Goal: Task Accomplishment & Management: Use online tool/utility

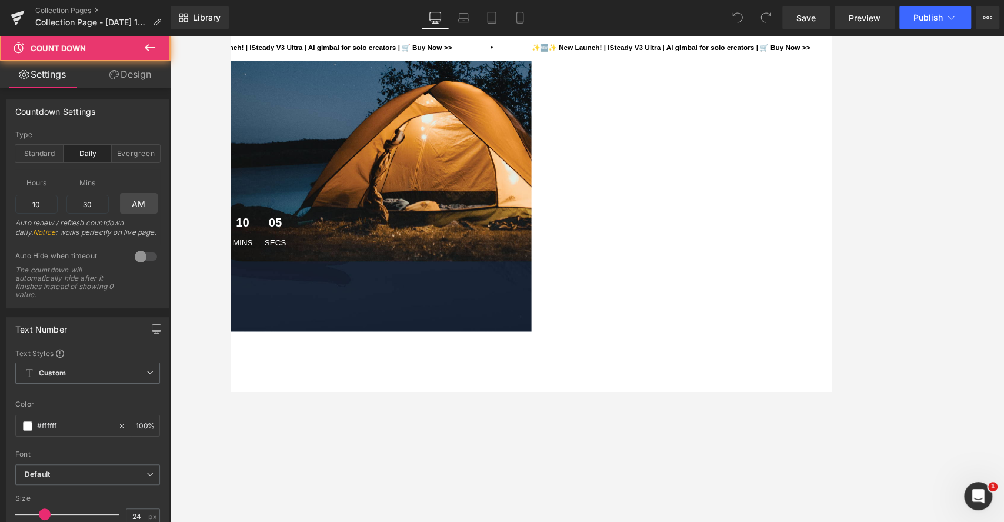
click at [302, 289] on div "05 Secs" at bounding box center [284, 267] width 38 height 47
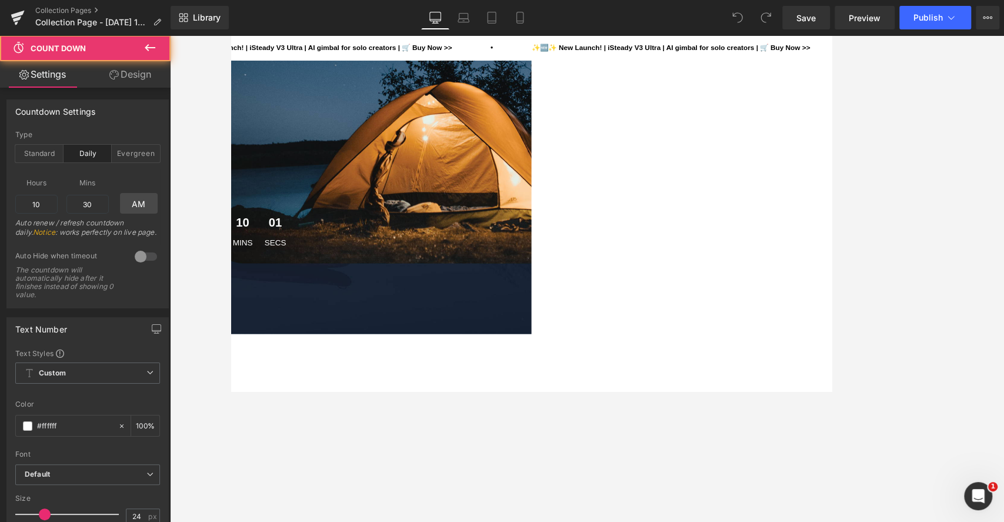
click at [262, 282] on div "10 Mins" at bounding box center [244, 267] width 35 height 47
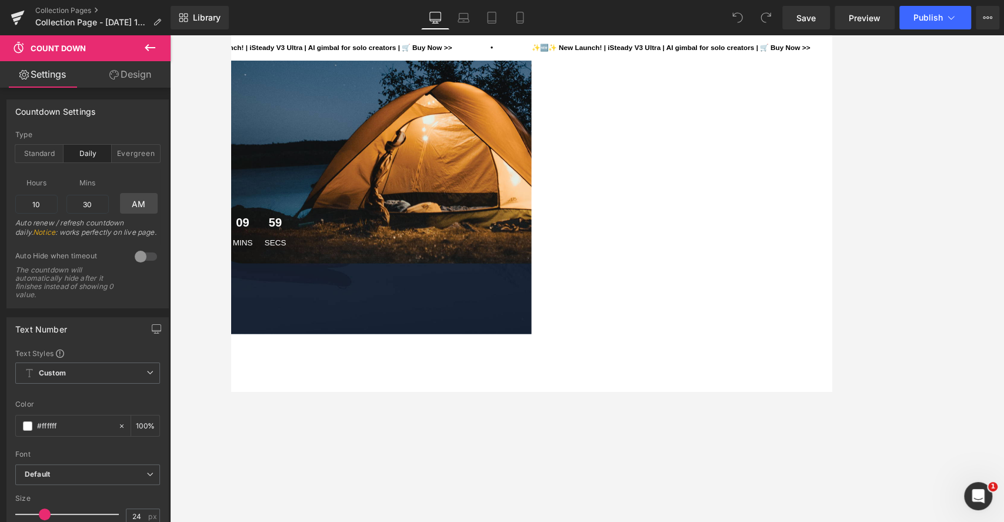
click at [396, 291] on div "00 Days 17 Hrs 09 Mins 59 Secs" at bounding box center [228, 267] width 706 height 47
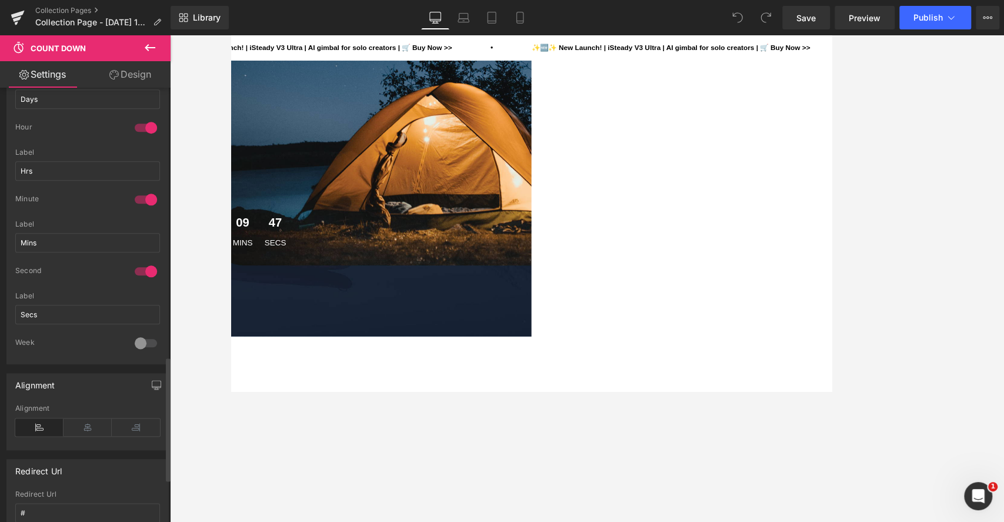
scroll to position [941, 0]
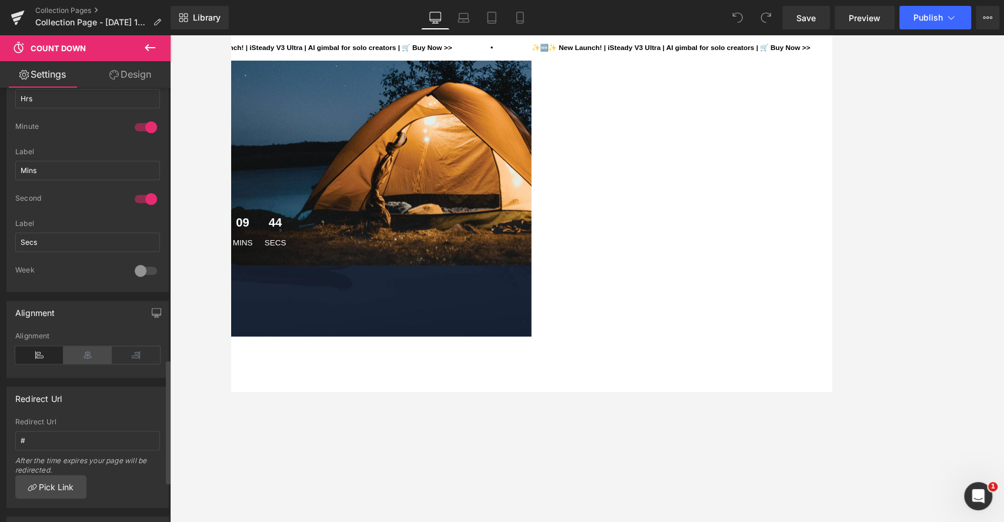
click at [85, 351] on icon at bounding box center [87, 355] width 48 height 18
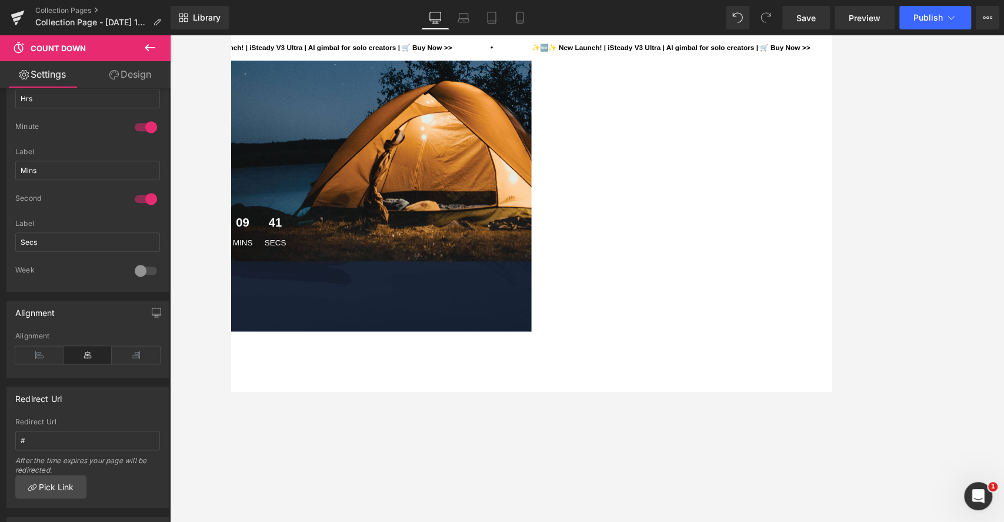
click at [330, 287] on div "00 Days 17 Hrs 09 Mins 41 Secs" at bounding box center [228, 267] width 706 height 47
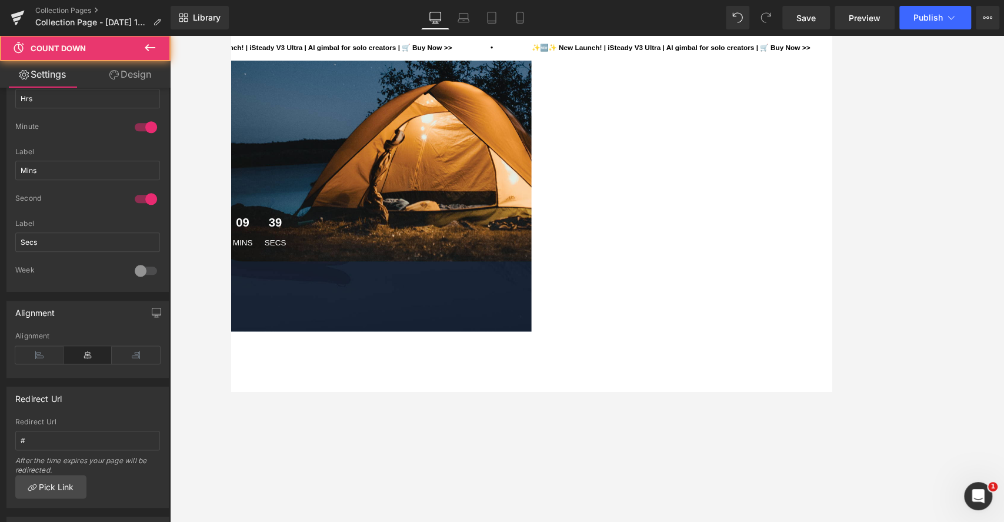
click at [305, 281] on div "00 Days 17 Hrs 09 Mins 39 Secs" at bounding box center [228, 267] width 706 height 47
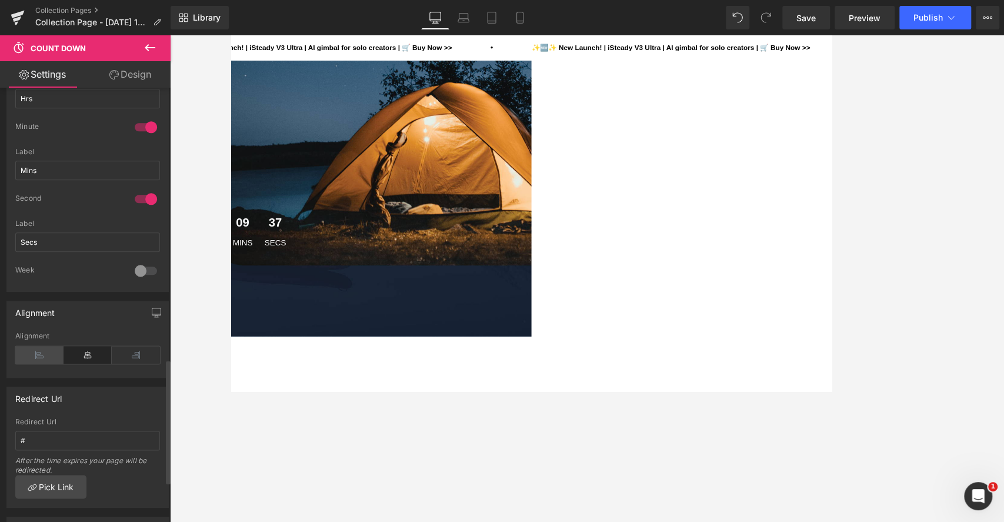
click at [46, 346] on icon at bounding box center [39, 355] width 48 height 18
click at [81, 352] on icon at bounding box center [87, 355] width 48 height 18
click at [135, 350] on icon at bounding box center [136, 355] width 48 height 18
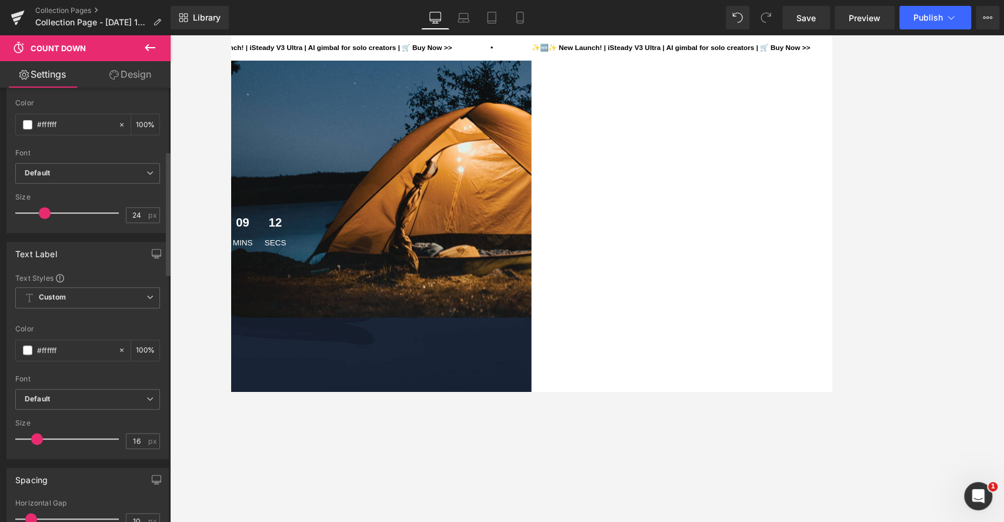
scroll to position [218, 0]
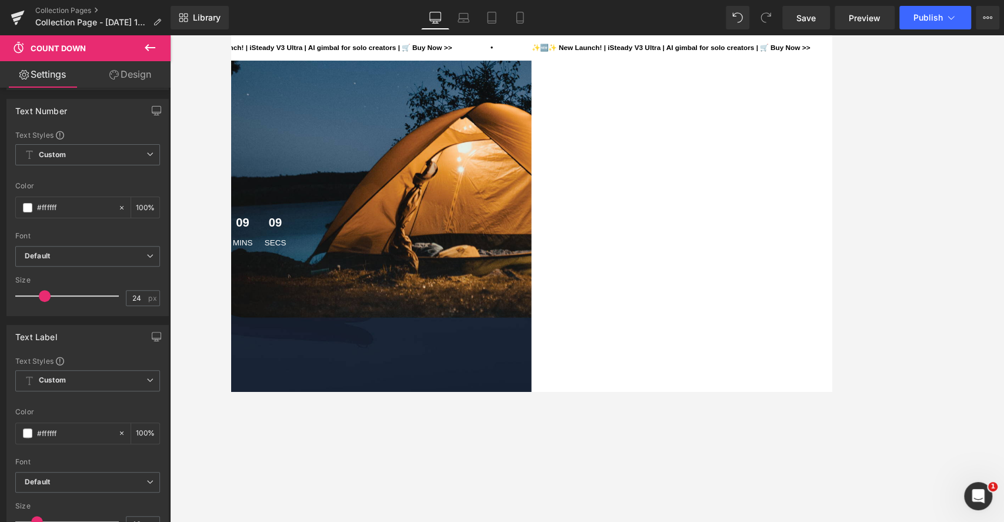
click at [312, 291] on div "00 Days 17 Hrs 09 Mins 09 Secs" at bounding box center [228, 267] width 706 height 47
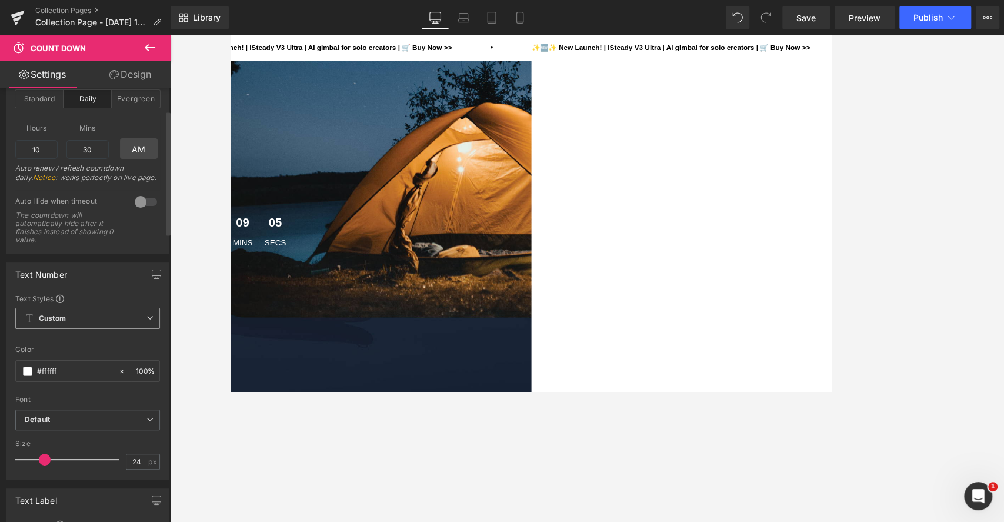
scroll to position [78, 0]
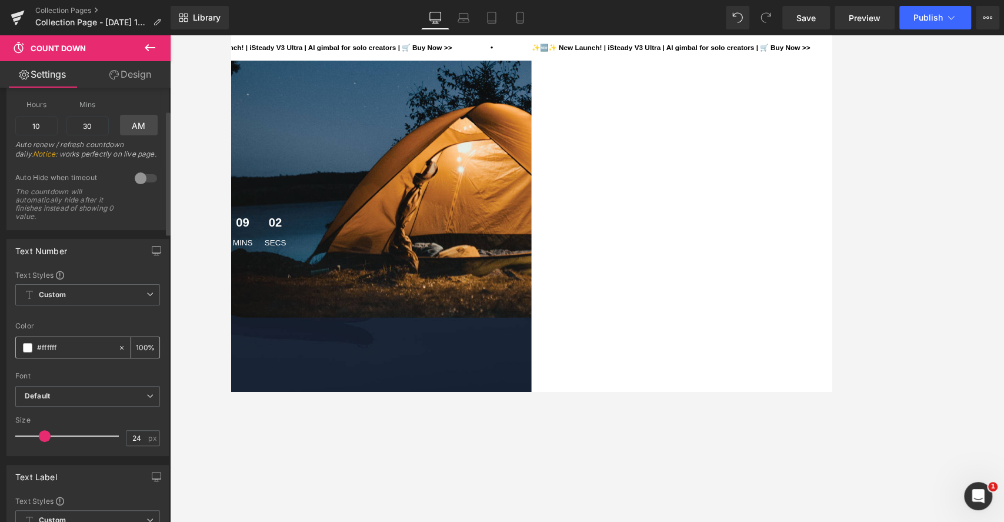
click at [28, 346] on span at bounding box center [27, 347] width 9 height 9
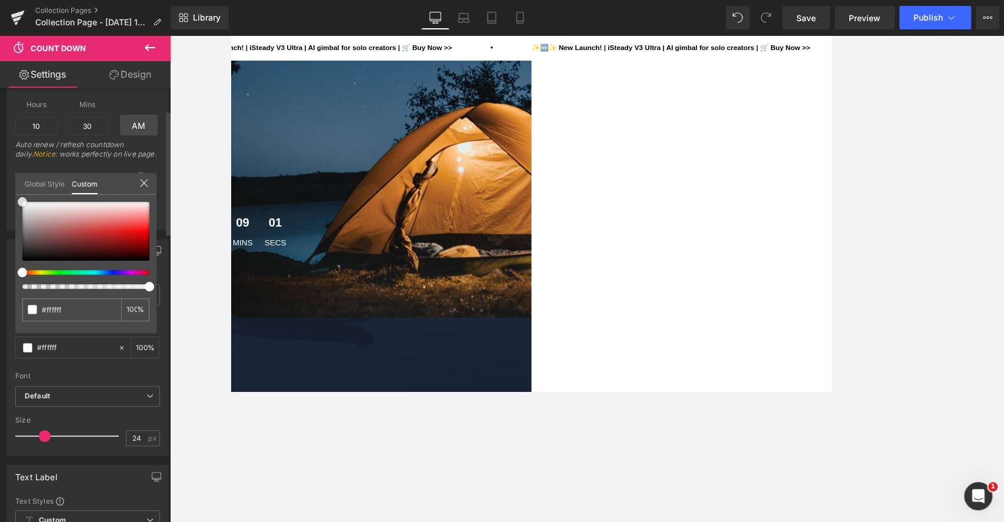
click at [123, 228] on div at bounding box center [85, 231] width 127 height 59
type input "#e62d2d"
click at [144, 250] on div at bounding box center [85, 231] width 127 height 59
type input "#4f0101"
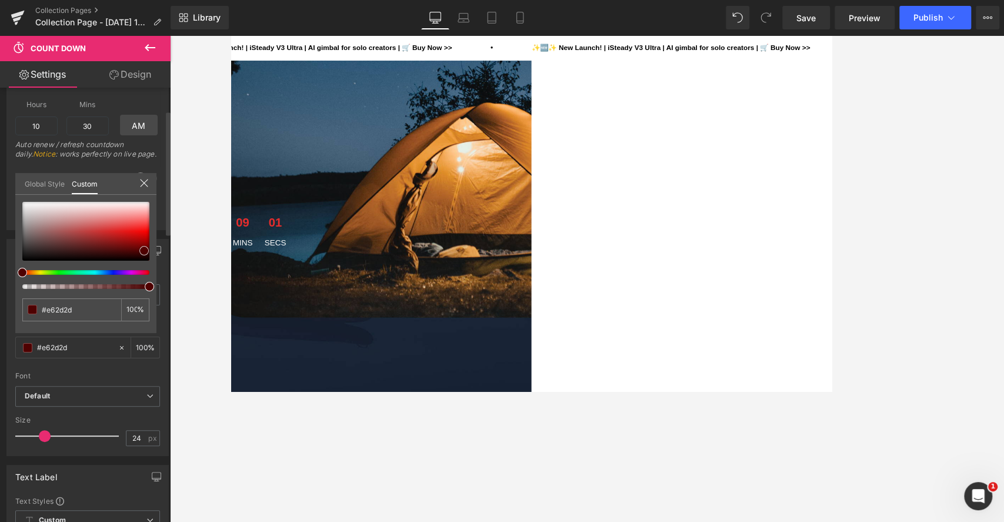
type input "#4f0101"
type input "#dc0e0e"
click at [131, 233] on div at bounding box center [85, 231] width 127 height 59
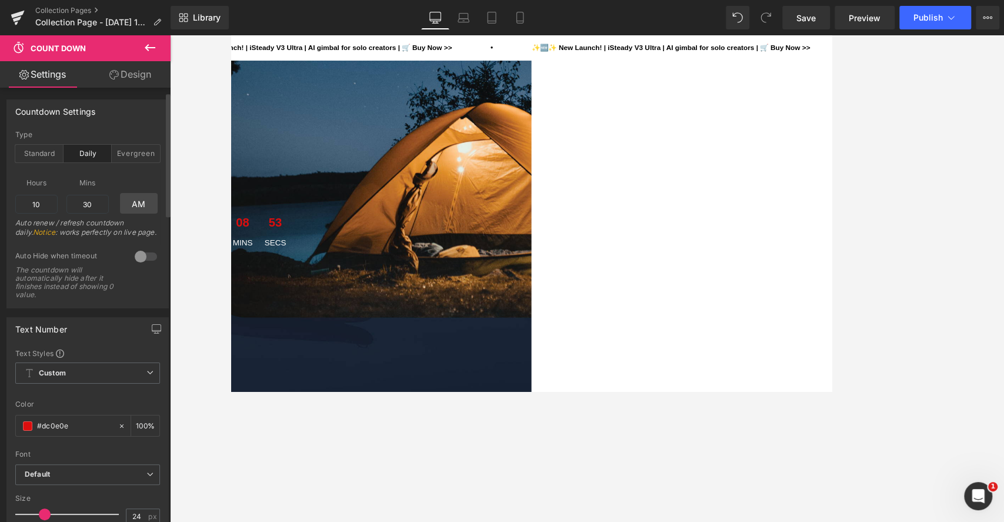
scroll to position [0, 0]
click at [79, 419] on input "#dc0e0e" at bounding box center [74, 425] width 75 height 13
click at [85, 430] on input "#dc0e0e" at bounding box center [74, 425] width 75 height 13
click at [226, 396] on div at bounding box center [587, 278] width 834 height 486
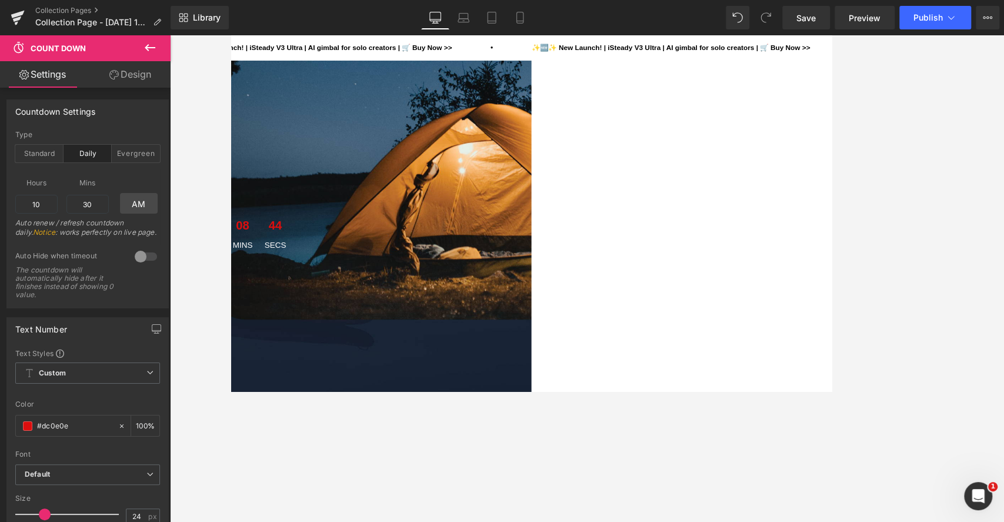
click at [581, 155] on div "tents clearance sale Text Block up to Text Block 50% OFF Text Block Your favori…" at bounding box center [228, 174] width 706 height 288
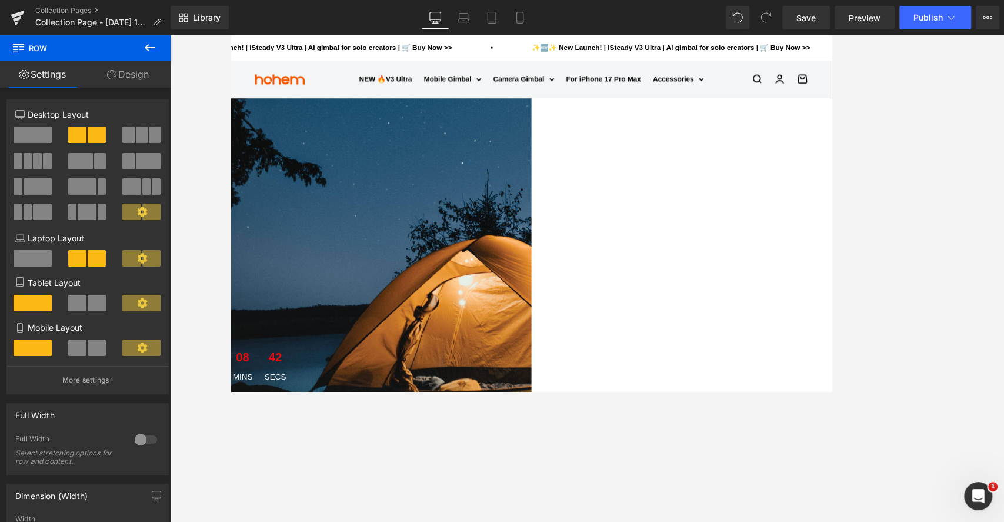
click at [466, 152] on div "tents clearance sale Text Block up to Text Block 50% OFF Text Block Your favori…" at bounding box center [230, 368] width 711 height 517
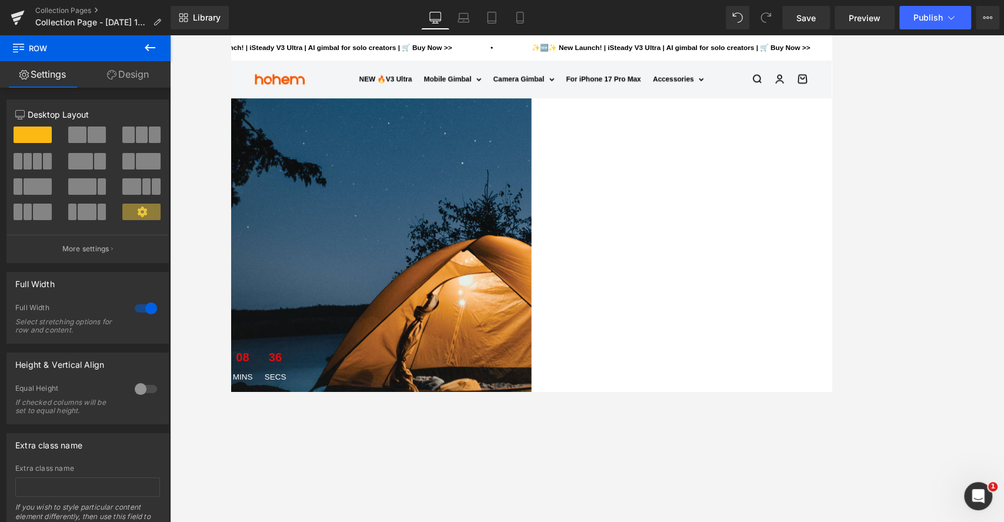
click at [129, 79] on link "Design" at bounding box center [127, 74] width 85 height 26
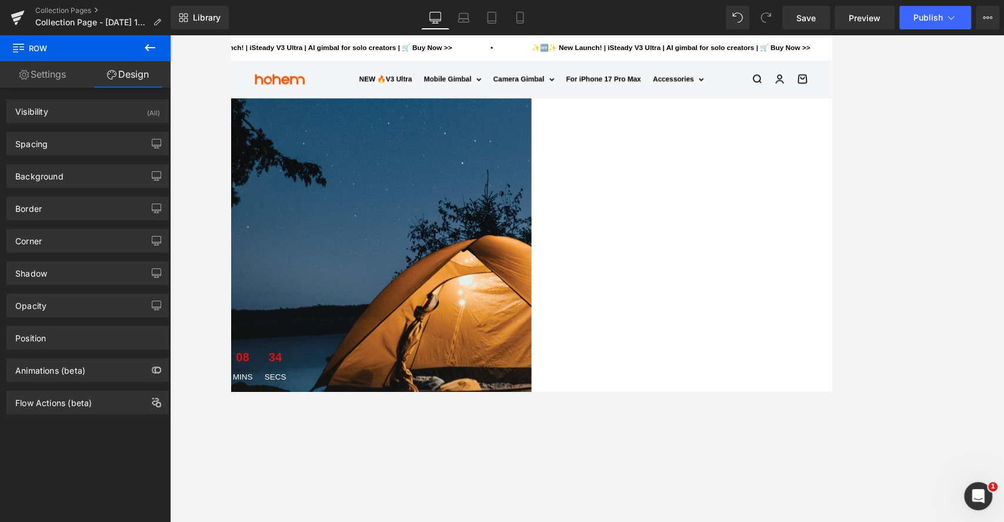
click at [45, 76] on link "Settings" at bounding box center [42, 74] width 85 height 26
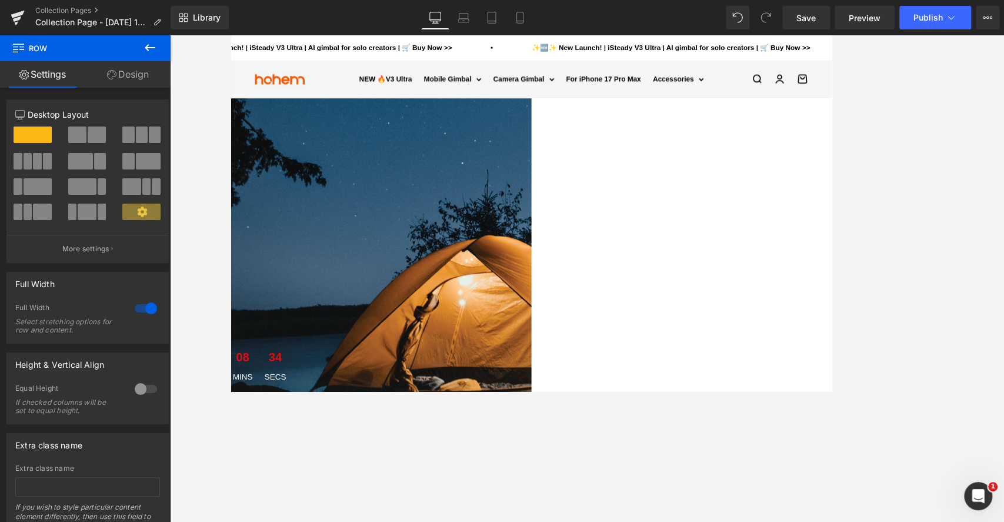
click at [496, 173] on div "tents clearance sale Text Block up to Text Block 50% OFF Text Block Your favori…" at bounding box center [230, 368] width 711 height 517
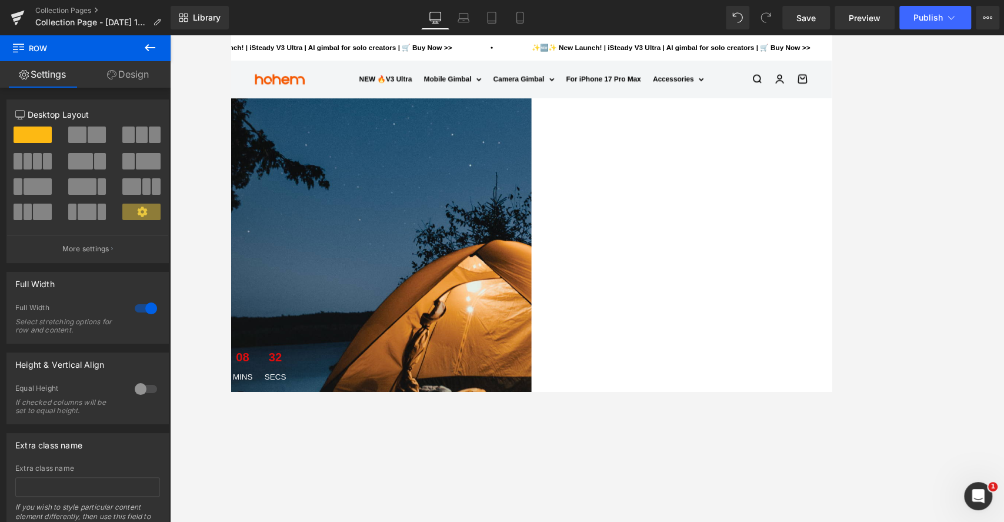
click at [587, 149] on div "tents clearance sale Text Block up to Text Block 50% OFF Text Block Your favori…" at bounding box center [230, 377] width 711 height 535
click at [514, 21] on icon at bounding box center [520, 18] width 12 height 12
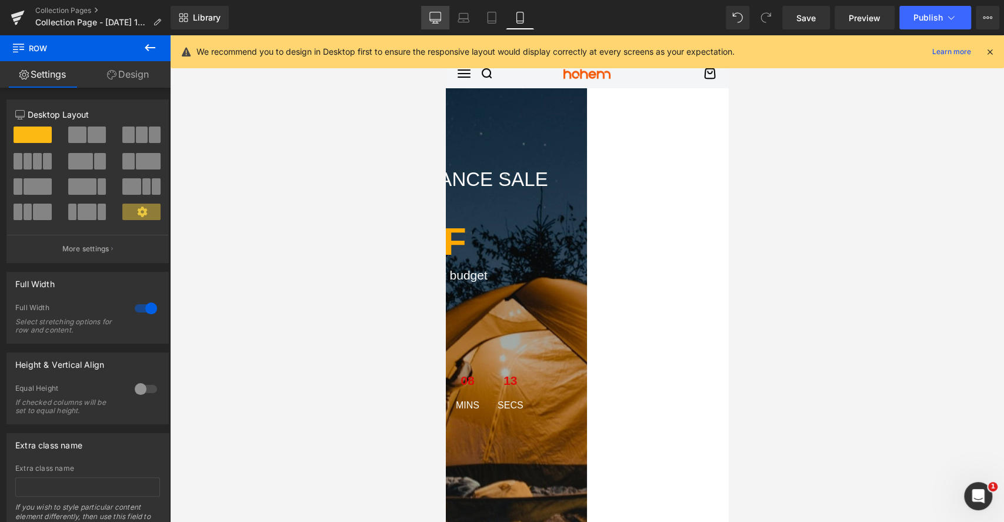
click at [436, 21] on icon at bounding box center [435, 18] width 12 height 12
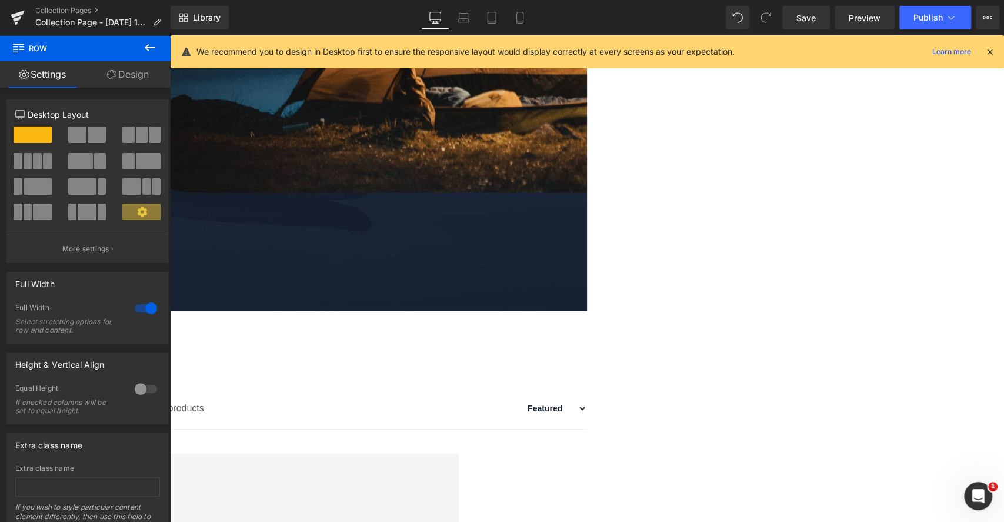
scroll to position [257, 0]
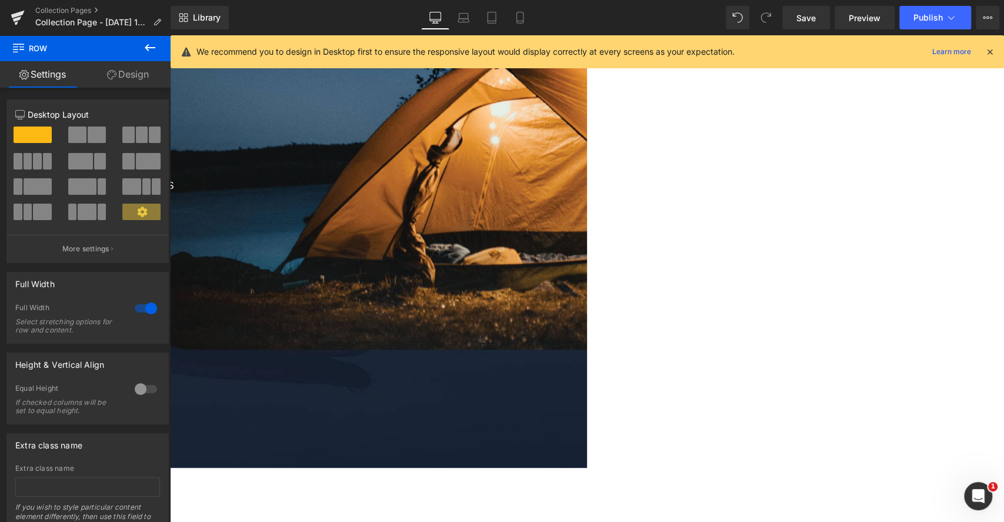
click at [126, 78] on link "Design" at bounding box center [127, 74] width 85 height 26
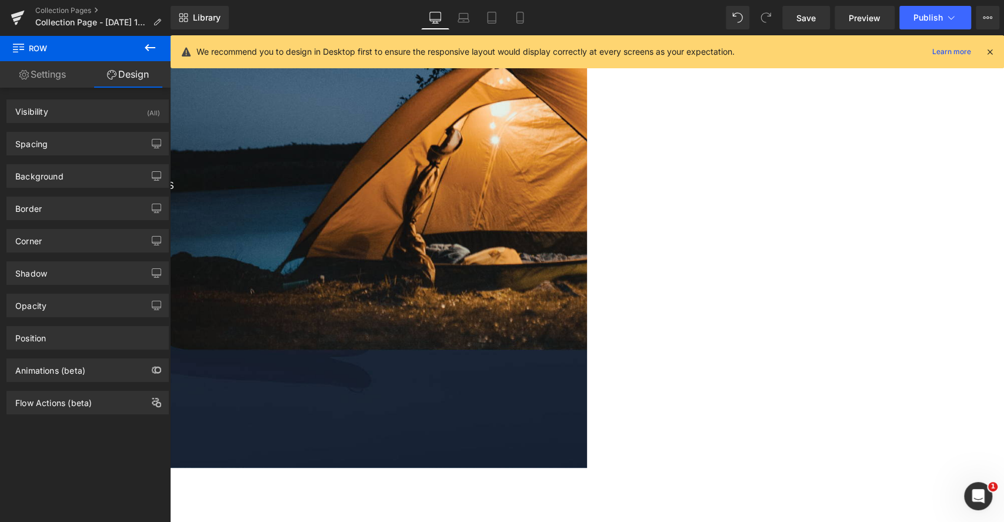
click at [52, 69] on link "Settings" at bounding box center [42, 74] width 85 height 26
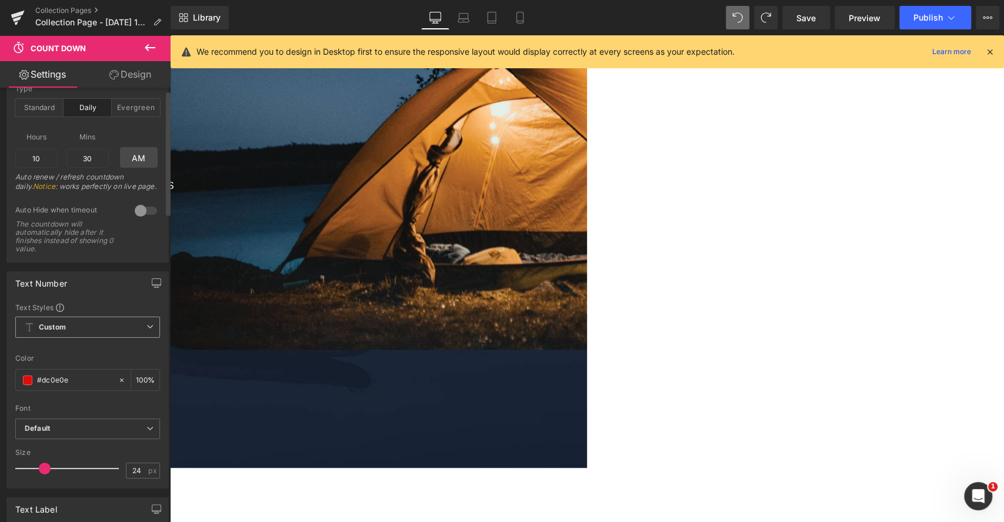
scroll to position [0, 0]
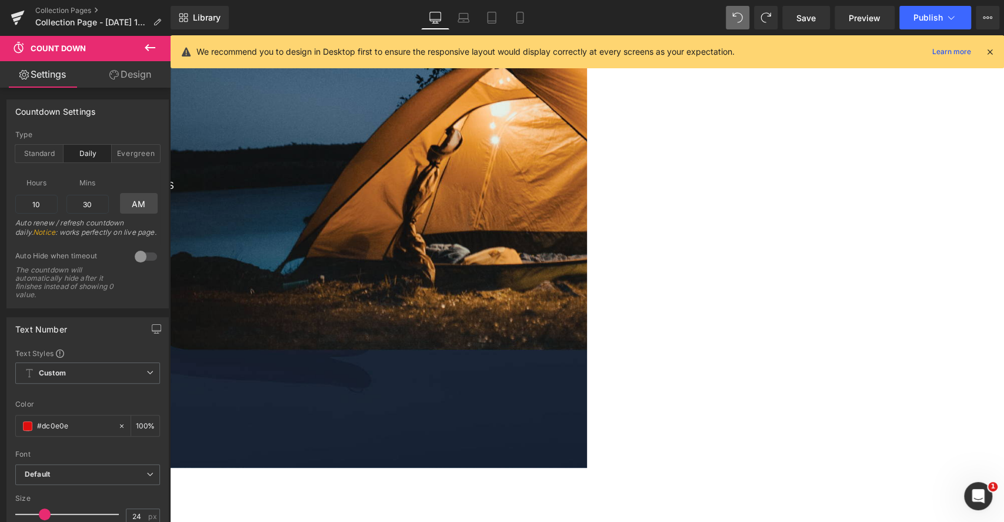
drag, startPoint x: 131, startPoint y: 76, endPoint x: 274, endPoint y: 113, distance: 147.4
click at [131, 76] on link "Design" at bounding box center [130, 74] width 85 height 26
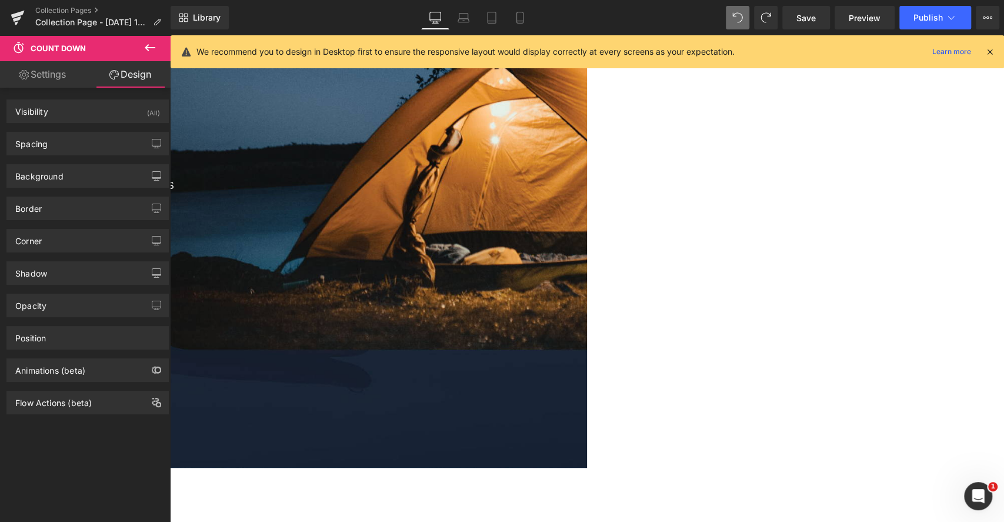
click at [459, 133] on div "tents clearance sale Text Block up to Text Block 50% OFF Text Block Your favori…" at bounding box center [106, 83] width 706 height 309
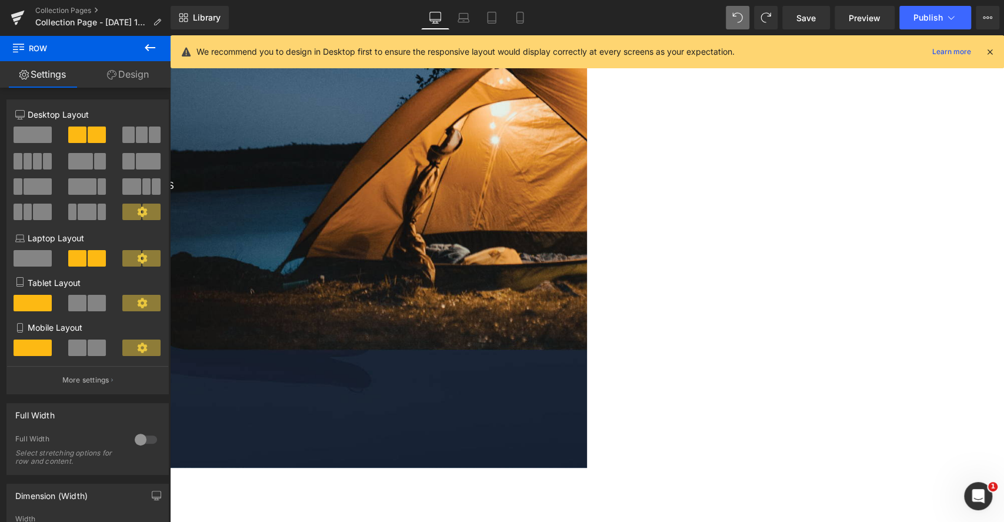
click at [138, 72] on link "Design" at bounding box center [127, 74] width 85 height 26
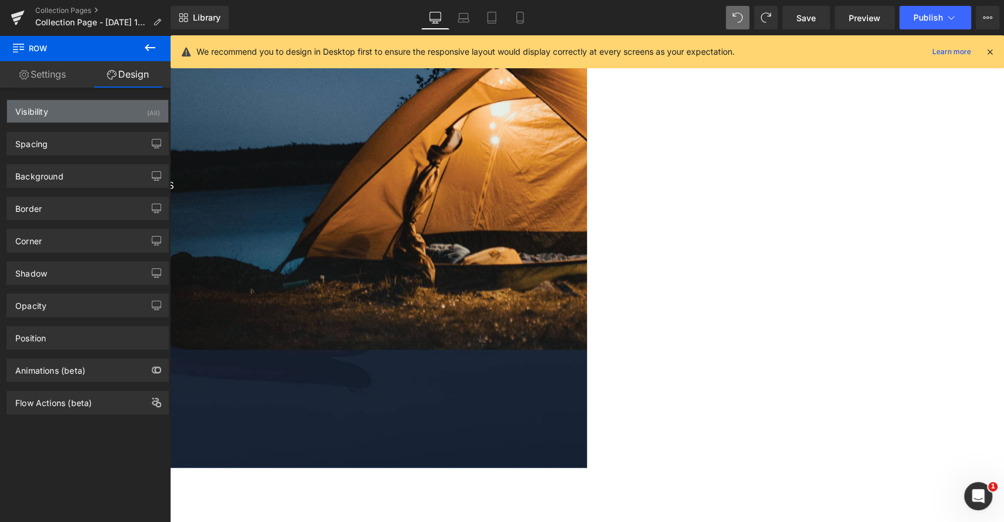
type input "transparent"
type input "0"
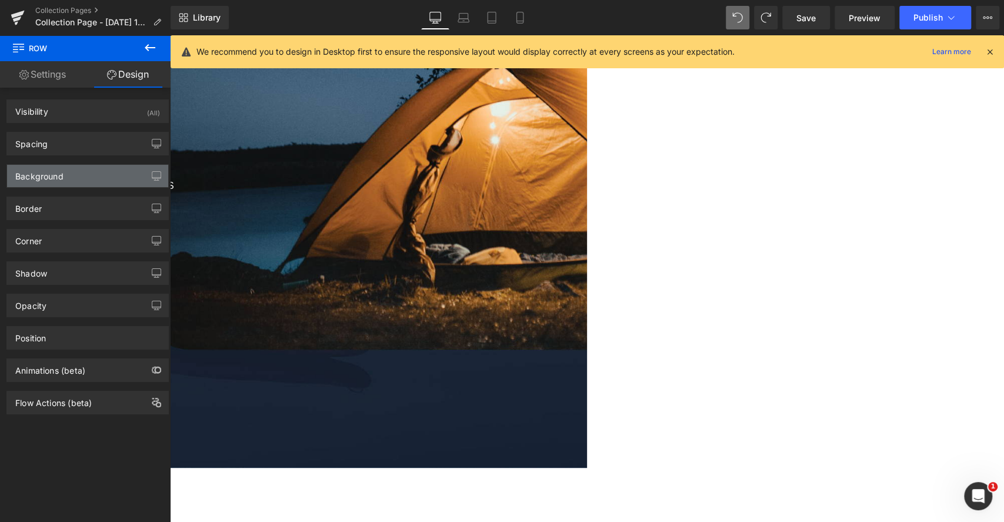
click at [68, 173] on div "Background" at bounding box center [87, 176] width 161 height 22
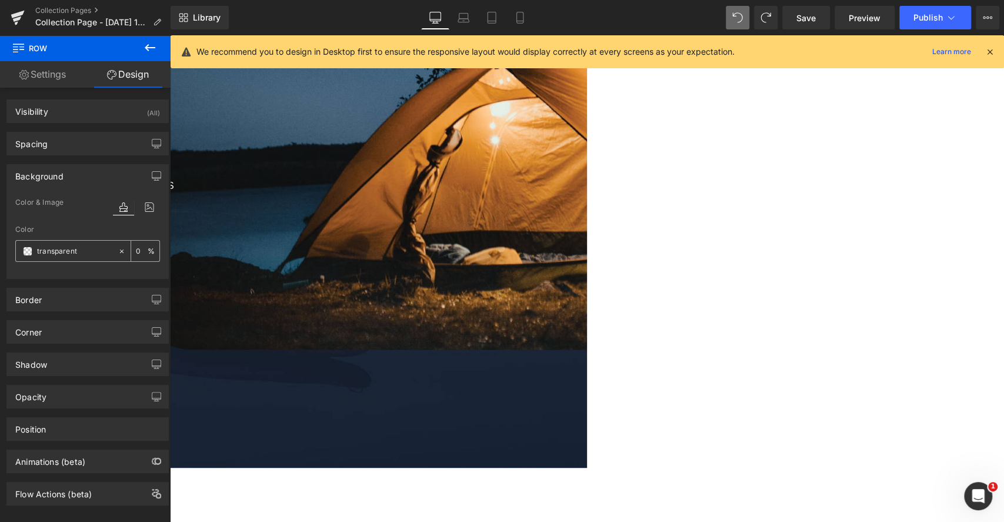
click at [57, 252] on input "transparent" at bounding box center [74, 251] width 75 height 13
click at [139, 176] on div "Background" at bounding box center [87, 176] width 161 height 22
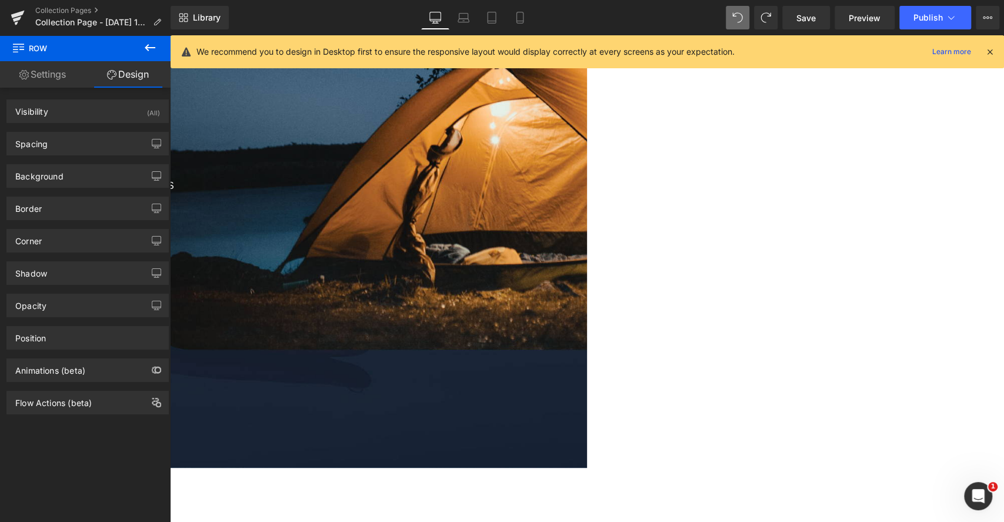
click at [380, 188] on div "00 Days 17 Hrs 07 Mins 26 Secs" at bounding box center [106, 172] width 706 height 47
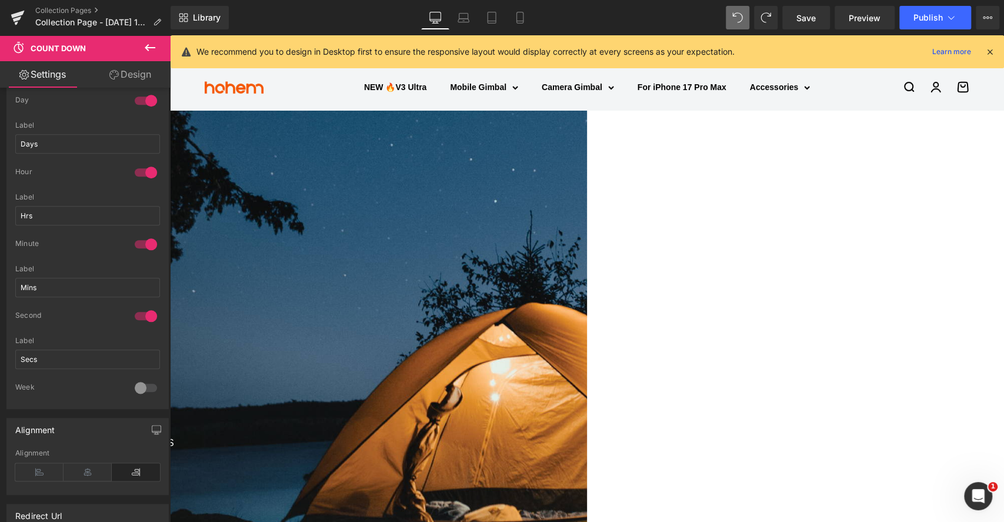
scroll to position [706, 0]
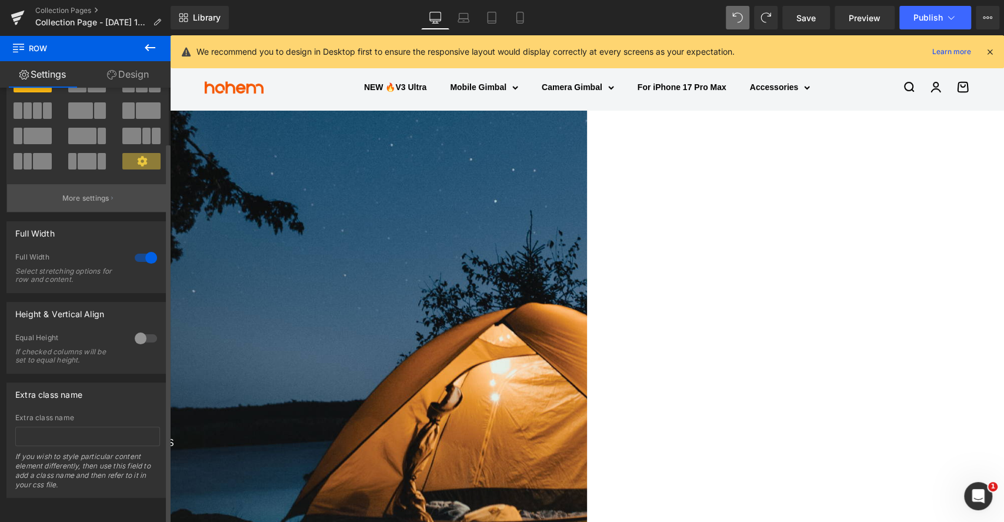
click at [95, 193] on p "More settings" at bounding box center [85, 198] width 47 height 11
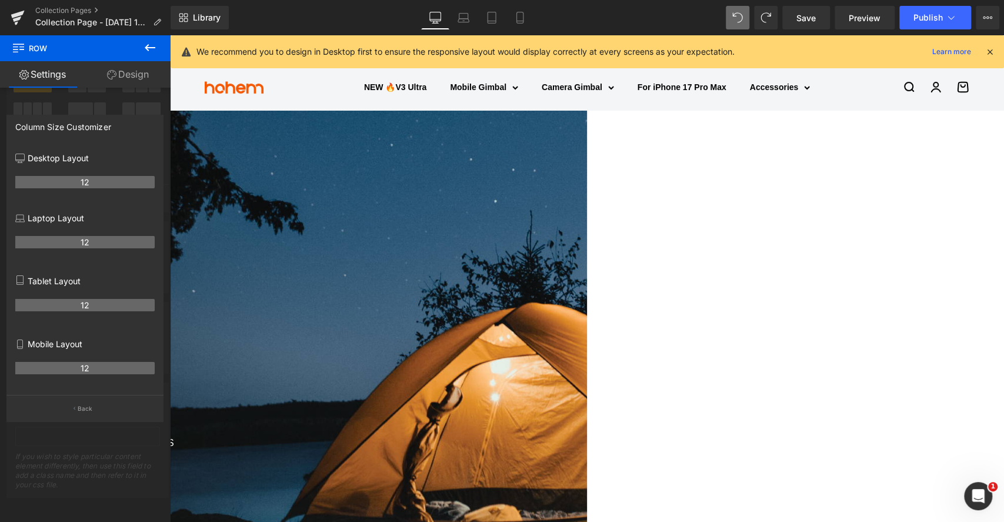
click at [88, 372] on th "12" at bounding box center [84, 368] width 139 height 12
click at [514, 16] on icon at bounding box center [520, 18] width 12 height 12
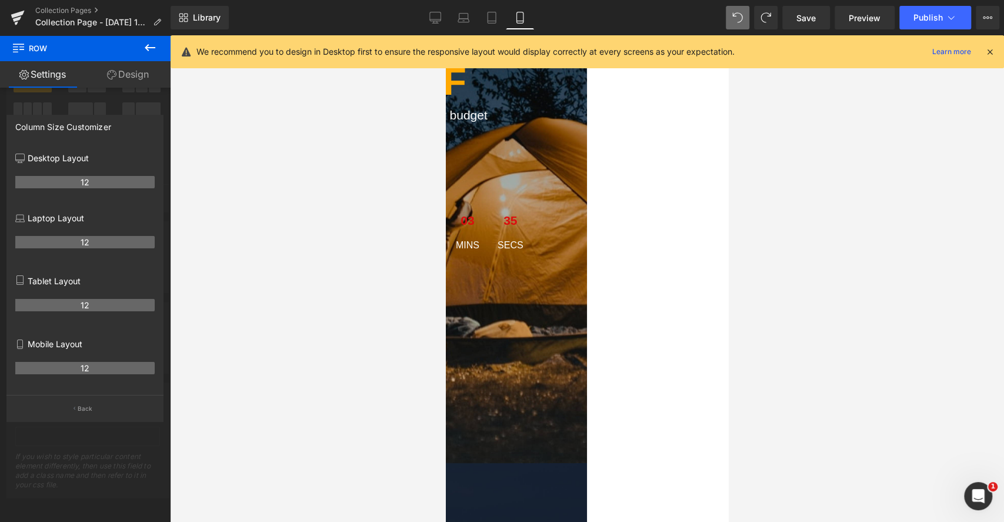
scroll to position [0, 0]
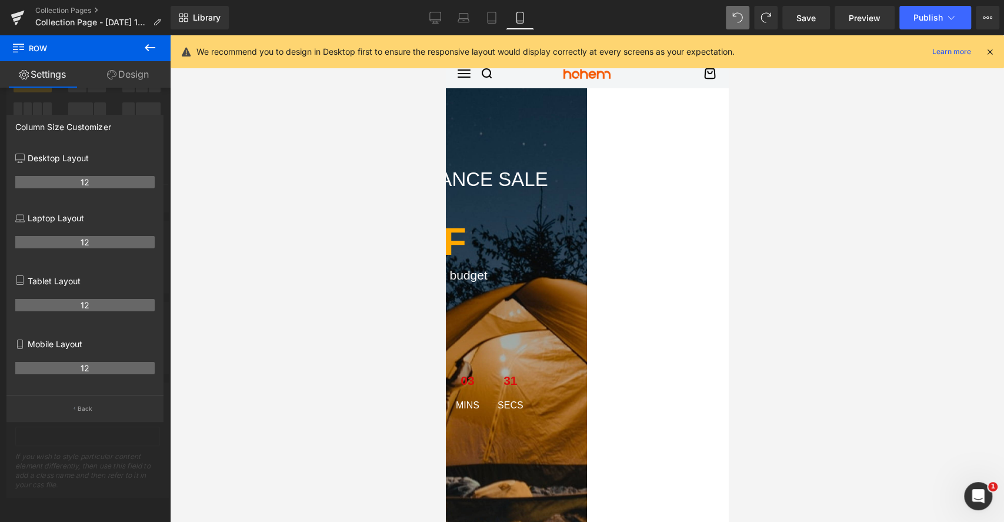
click at [83, 363] on th "12" at bounding box center [84, 368] width 139 height 12
click at [82, 409] on p "Back" at bounding box center [85, 408] width 15 height 9
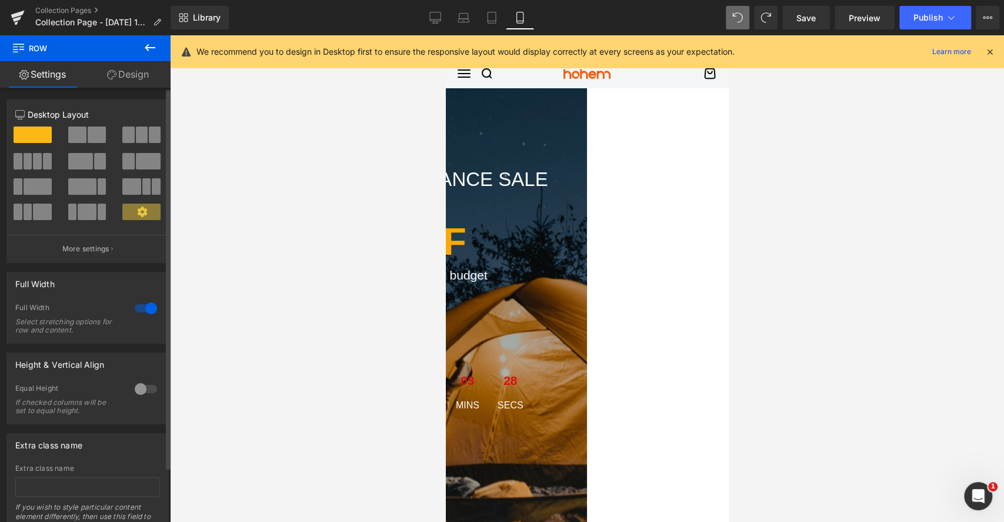
click at [138, 213] on icon at bounding box center [142, 211] width 11 height 11
click at [151, 50] on icon at bounding box center [150, 48] width 14 height 14
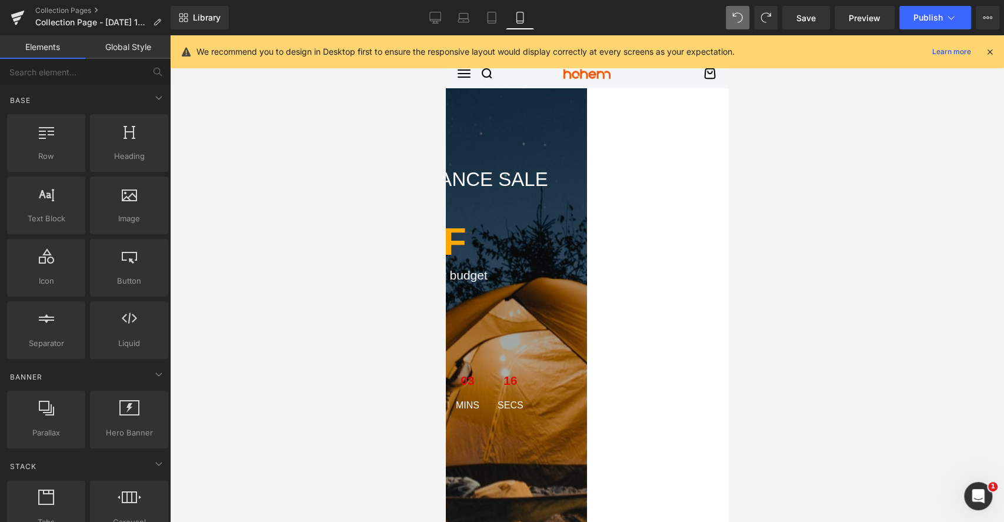
click at [466, 240] on strong "50% OFF" at bounding box center [385, 241] width 161 height 42
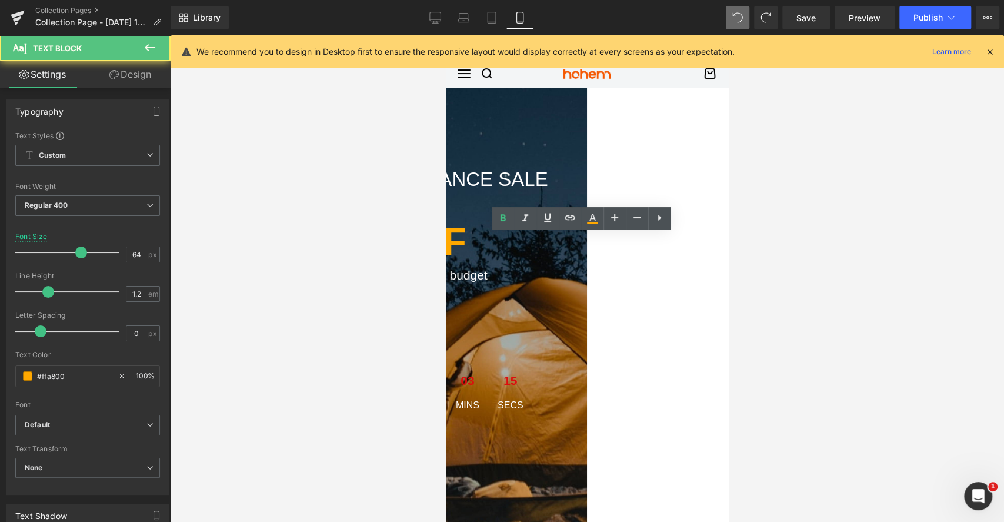
click at [523, 144] on div "tents clearance sale Text Block up to Text Block 50% OFF Text Block Your favori…" at bounding box center [446, 387] width 282 height 599
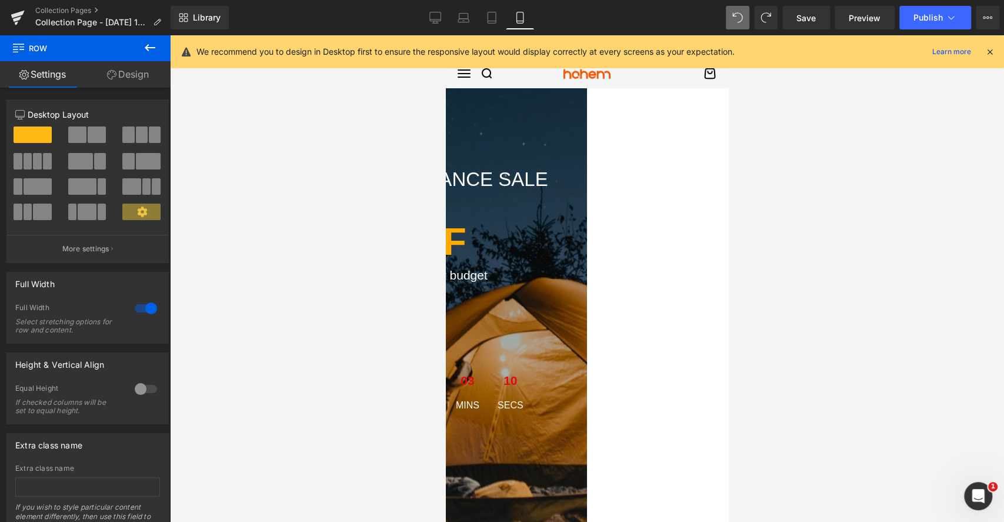
click at [372, 165] on div at bounding box center [587, 278] width 834 height 486
click at [436, 21] on icon at bounding box center [434, 16] width 11 height 9
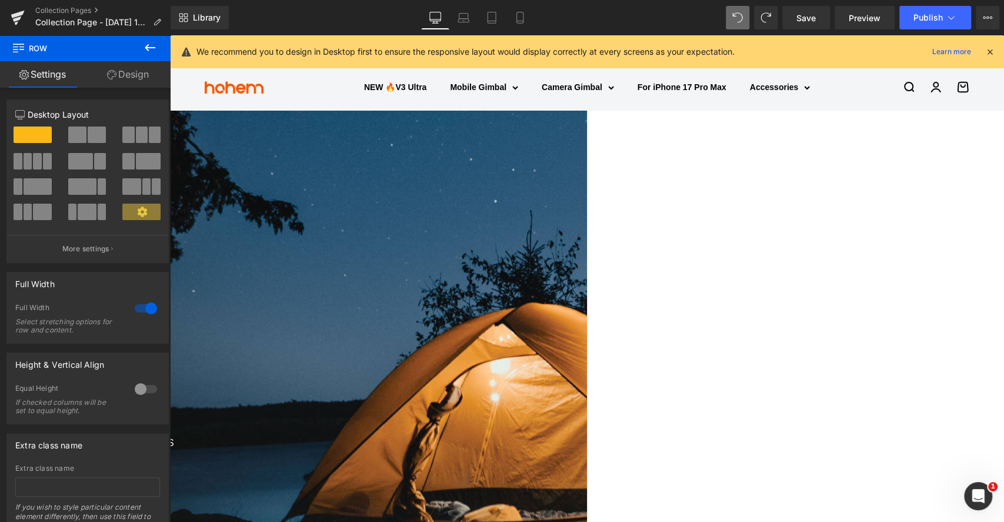
scroll to position [22, 0]
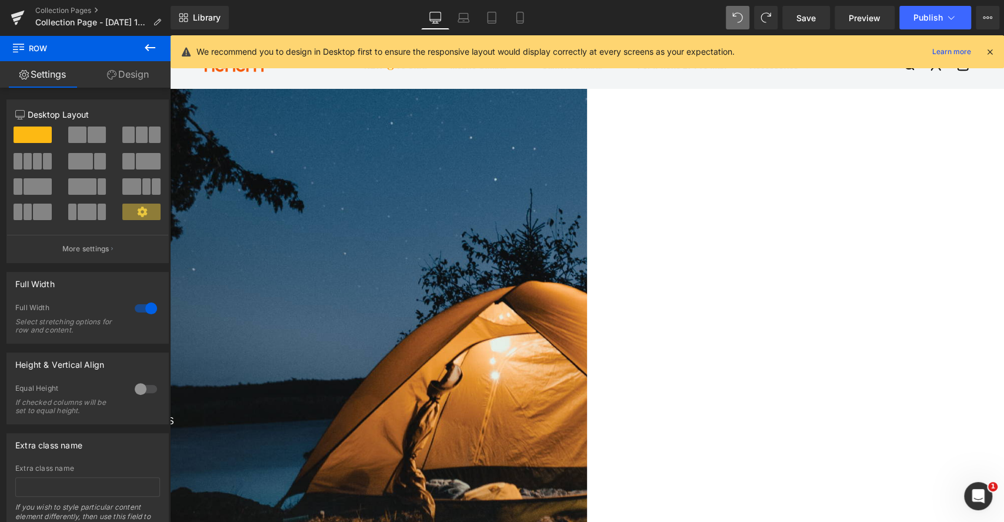
click at [16, 49] on icon at bounding box center [18, 46] width 11 height 11
click at [156, 21] on icon at bounding box center [157, 22] width 8 height 8
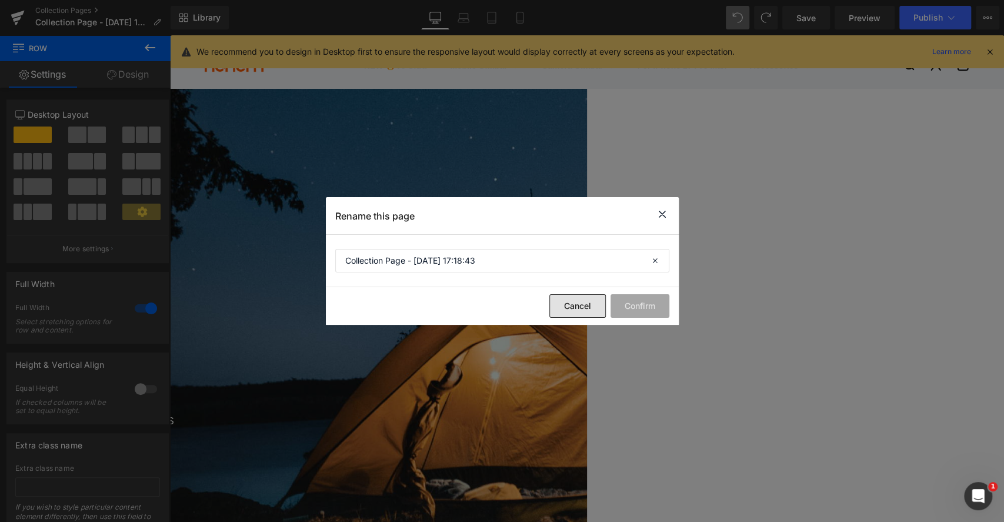
click at [570, 310] on button "Cancel" at bounding box center [577, 306] width 56 height 24
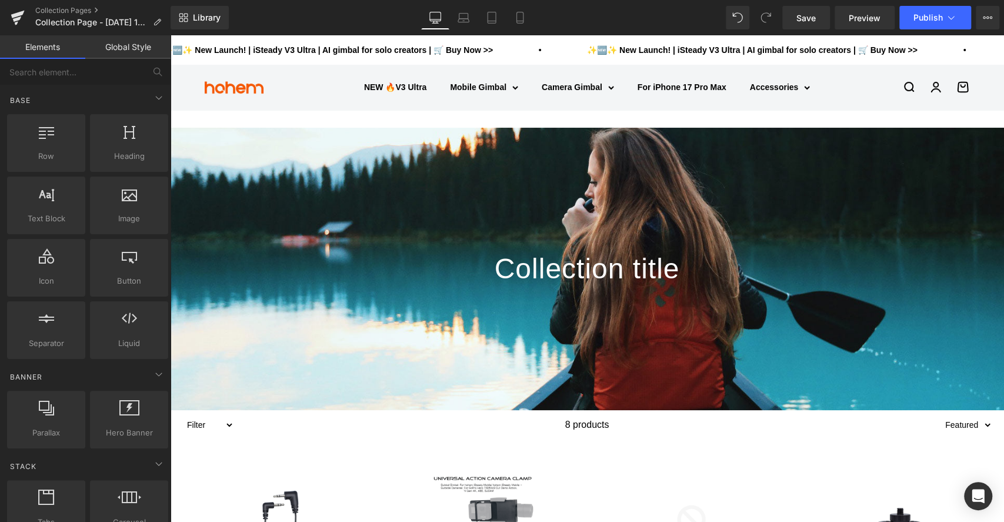
click at [331, 263] on h1 "Collection title" at bounding box center [587, 268] width 834 height 47
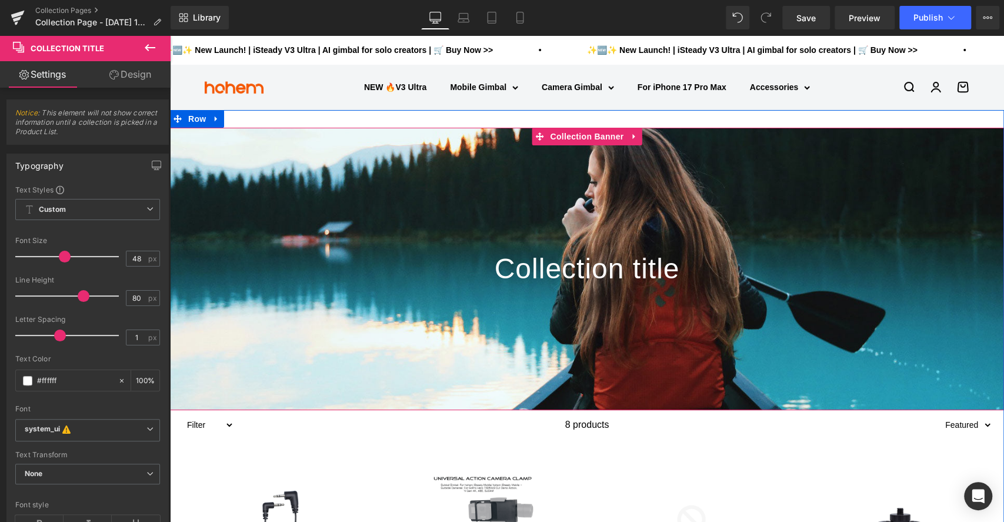
click at [349, 222] on div at bounding box center [587, 269] width 834 height 282
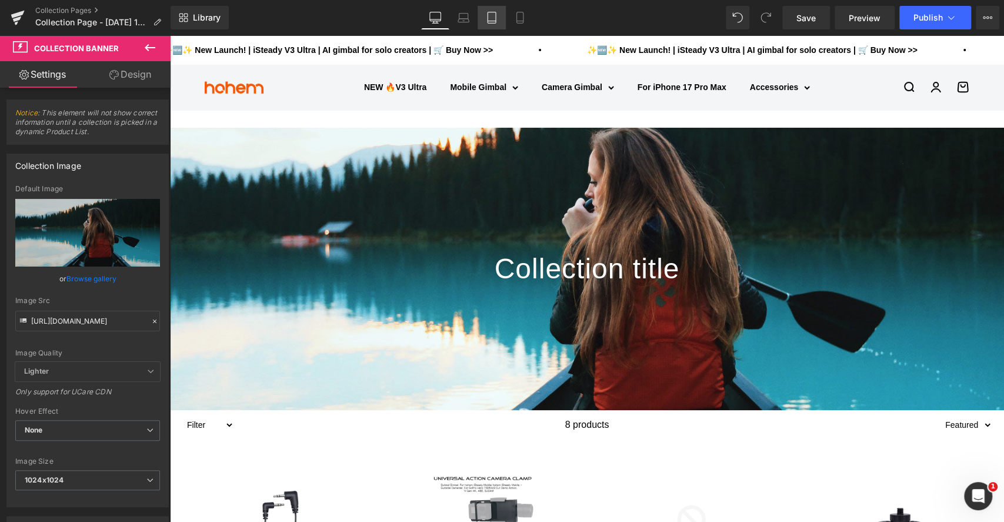
click at [487, 21] on icon at bounding box center [492, 18] width 12 height 12
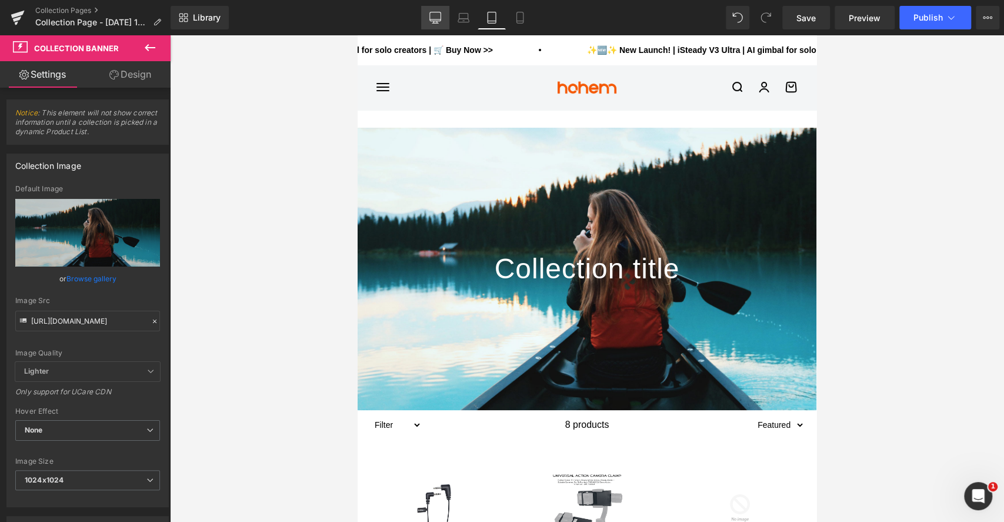
click at [433, 20] on icon at bounding box center [435, 18] width 12 height 12
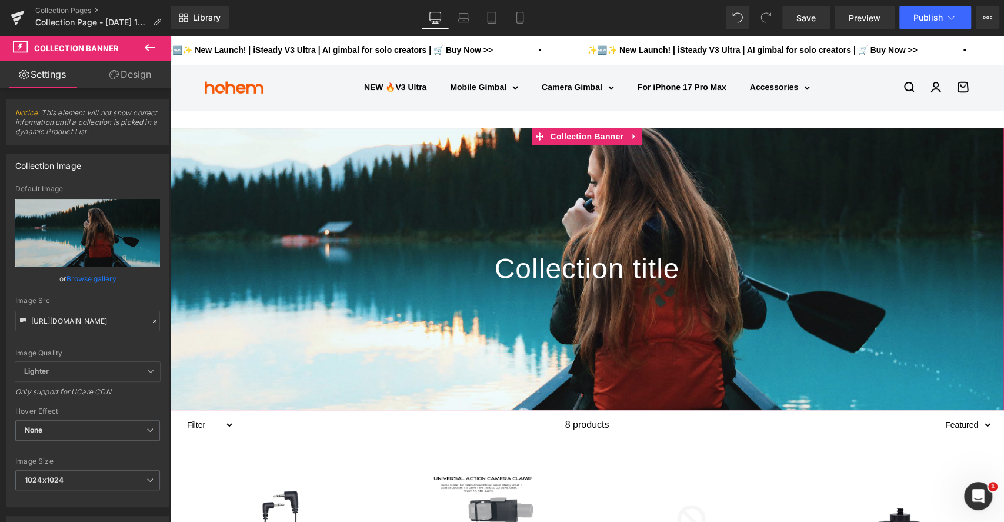
click at [128, 75] on link "Design" at bounding box center [130, 74] width 85 height 26
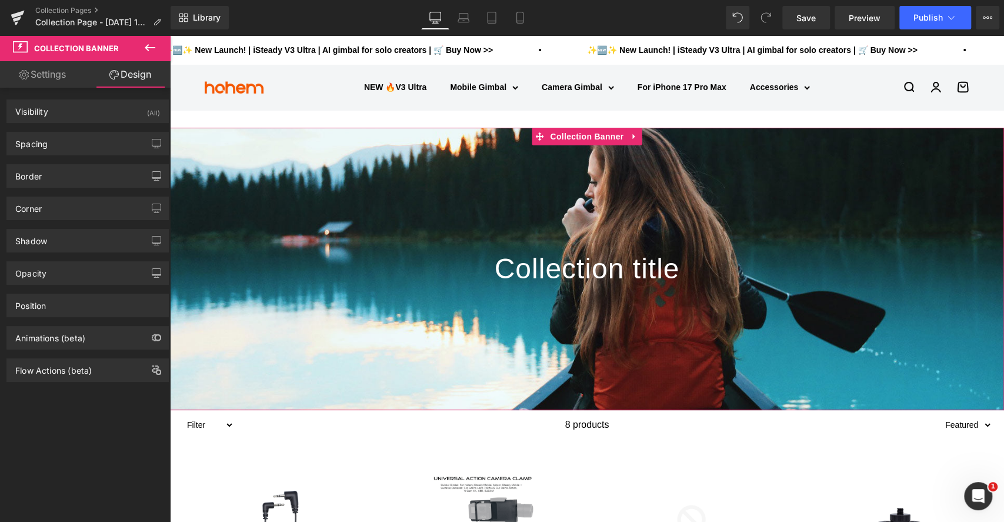
click at [47, 75] on link "Settings" at bounding box center [42, 74] width 85 height 26
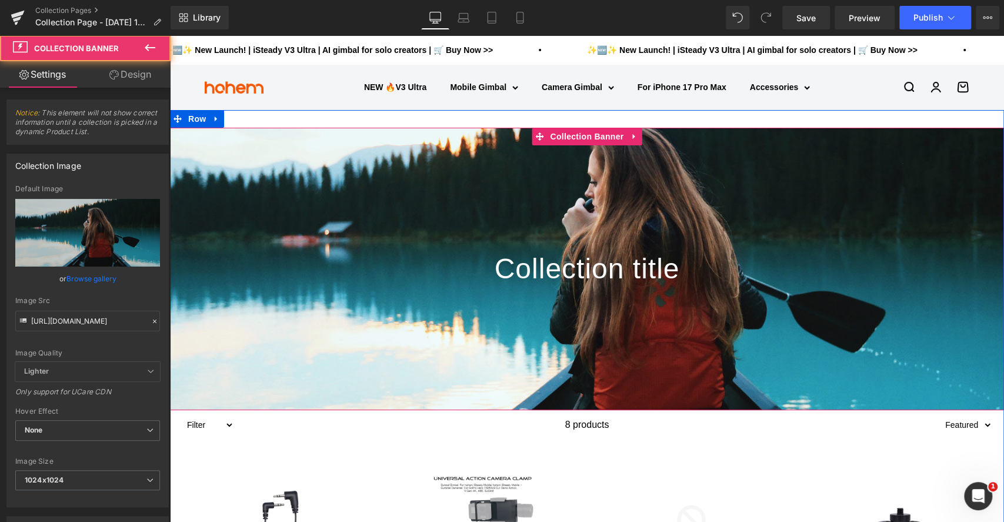
click at [392, 231] on div at bounding box center [587, 269] width 834 height 282
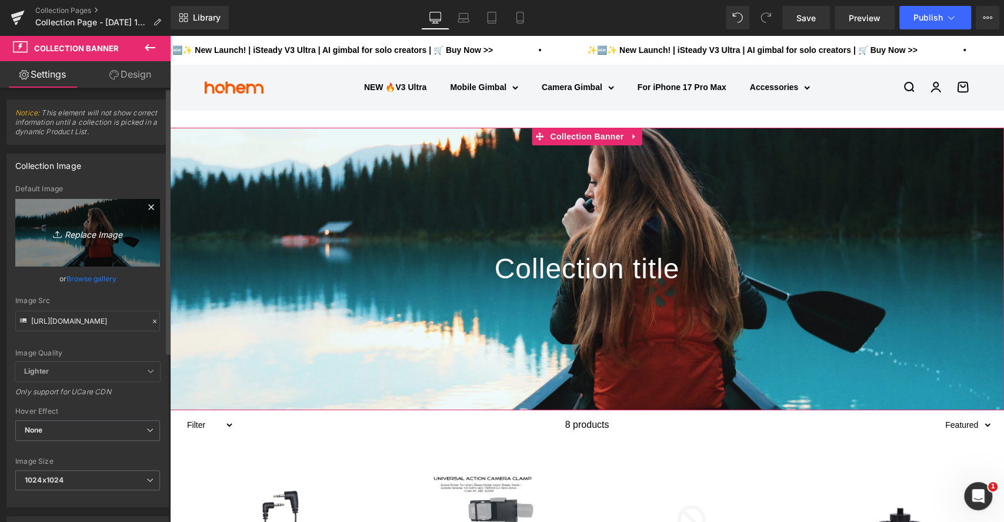
click at [80, 236] on icon "Replace Image" at bounding box center [88, 232] width 94 height 15
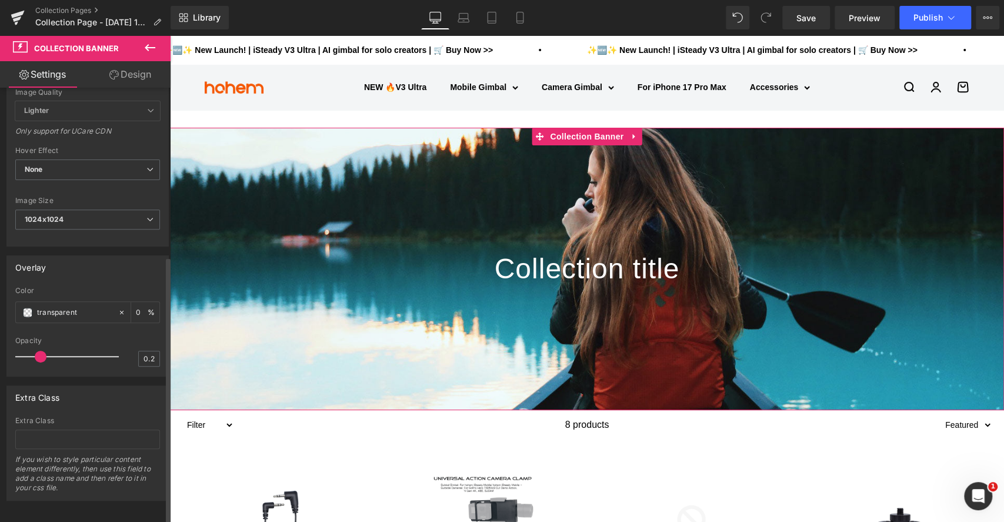
scroll to position [273, 0]
click at [114, 206] on span "1024x1024" at bounding box center [87, 216] width 145 height 21
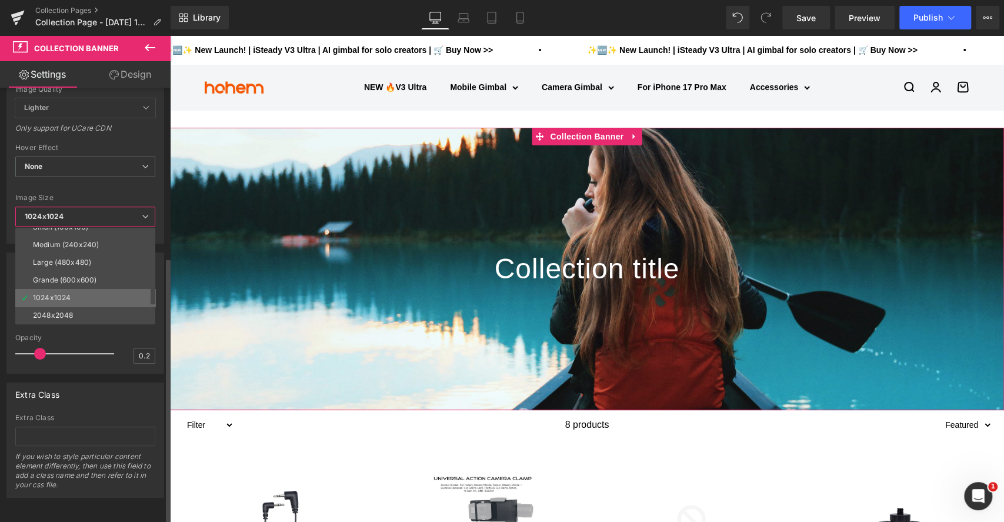
scroll to position [0, 0]
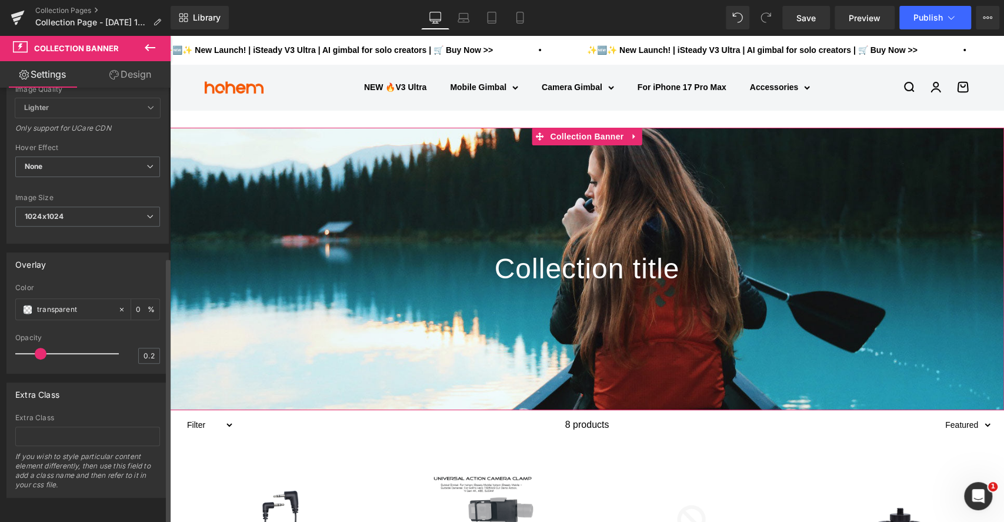
click at [158, 180] on div "[URL][DOMAIN_NAME] Default Image Replace Image Upload image or Browse gallery I…" at bounding box center [87, 82] width 161 height 322
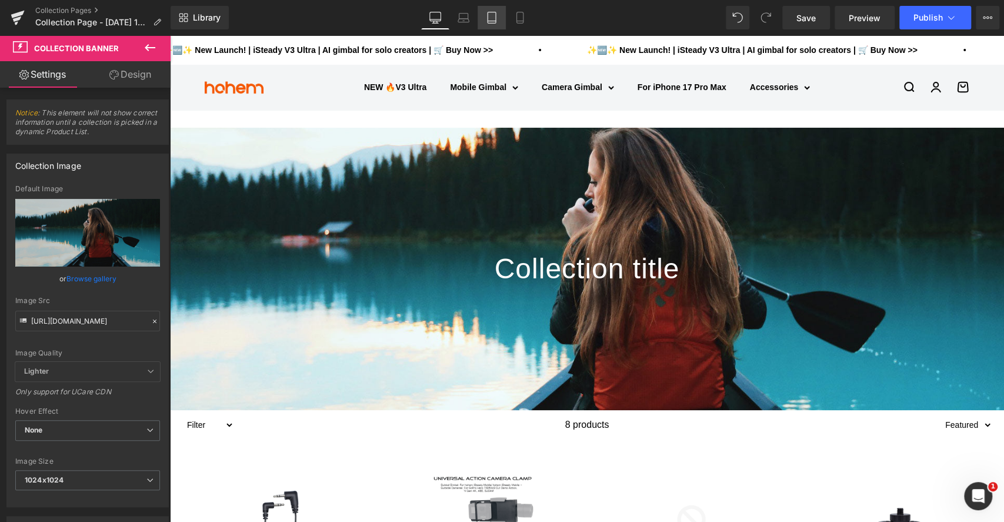
click at [493, 15] on icon at bounding box center [492, 18] width 12 height 12
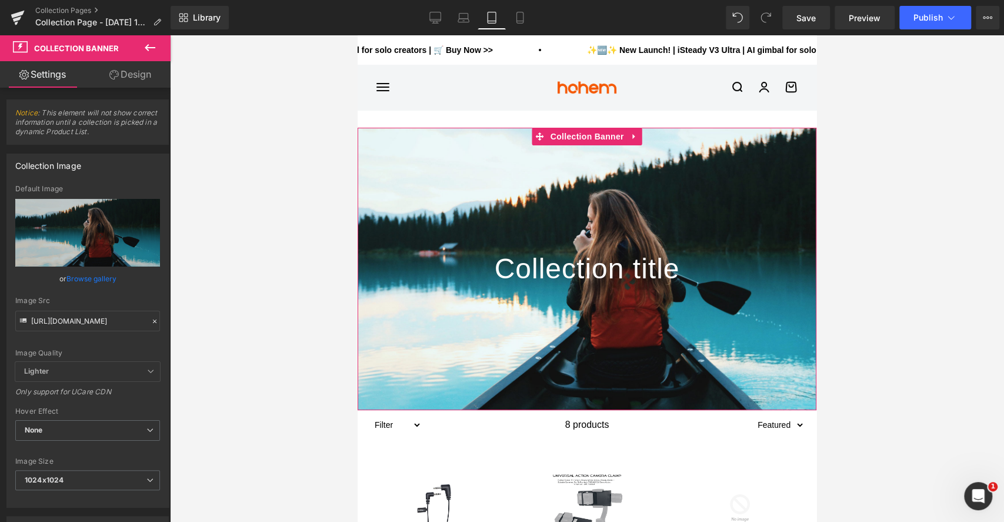
click at [129, 73] on link "Design" at bounding box center [130, 74] width 85 height 26
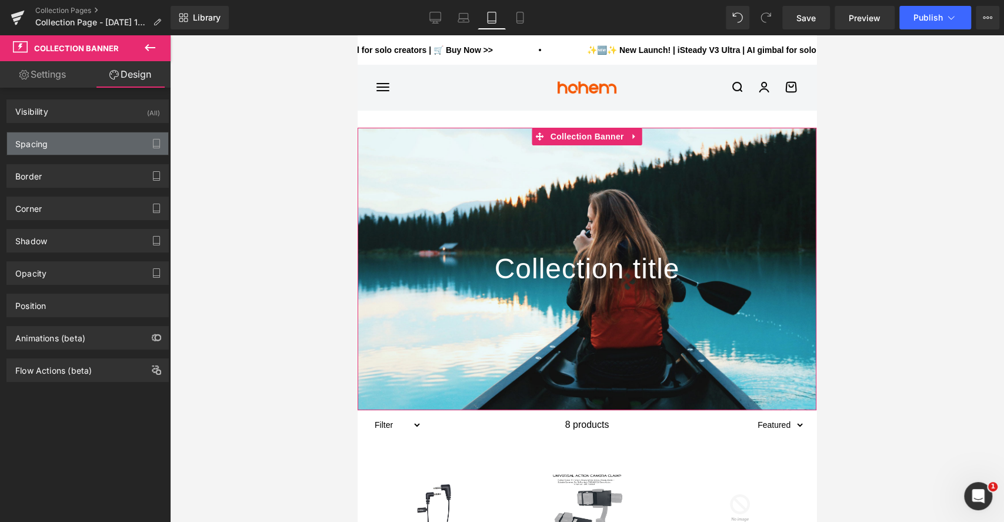
click at [112, 145] on div "Spacing" at bounding box center [87, 143] width 161 height 22
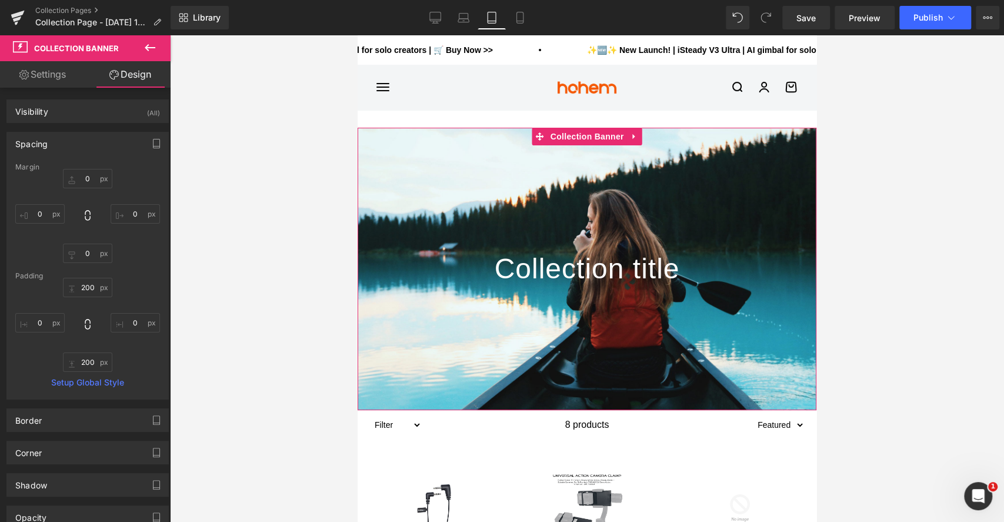
click at [26, 71] on icon at bounding box center [23, 74] width 9 height 9
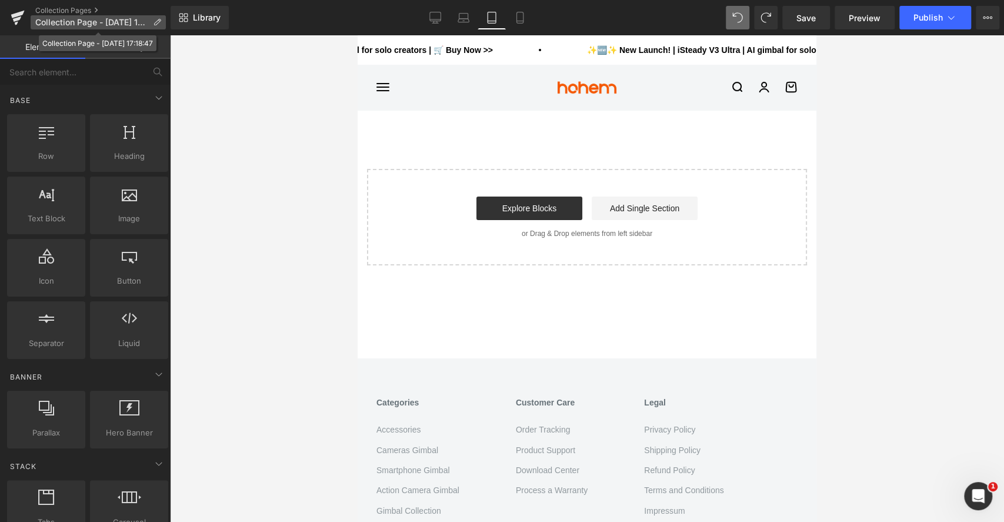
click at [33, 15] on p "Collection Page - [DATE] 17:18:47" at bounding box center [98, 22] width 135 height 14
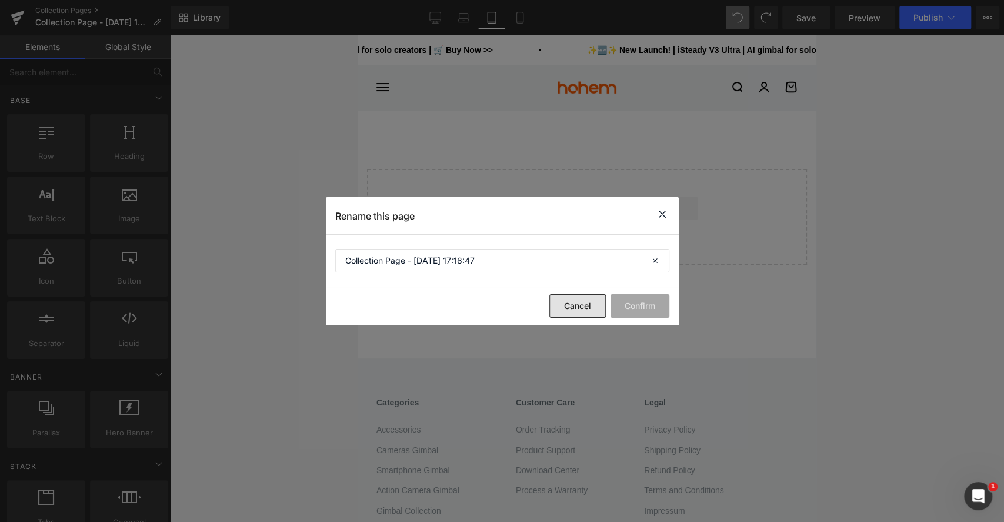
drag, startPoint x: 578, startPoint y: 304, endPoint x: 162, endPoint y: 216, distance: 424.9
click at [578, 304] on button "Cancel" at bounding box center [577, 306] width 56 height 24
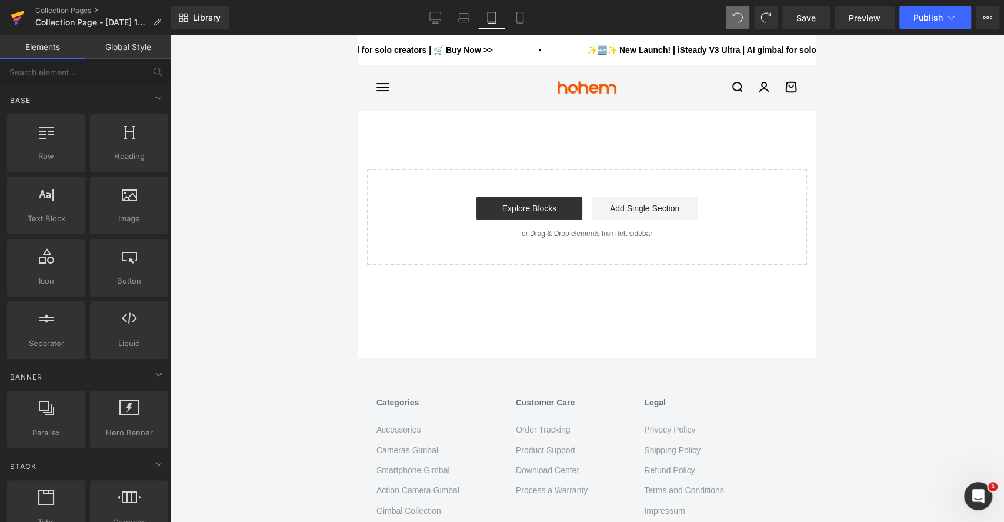
click at [12, 21] on icon at bounding box center [18, 17] width 14 height 29
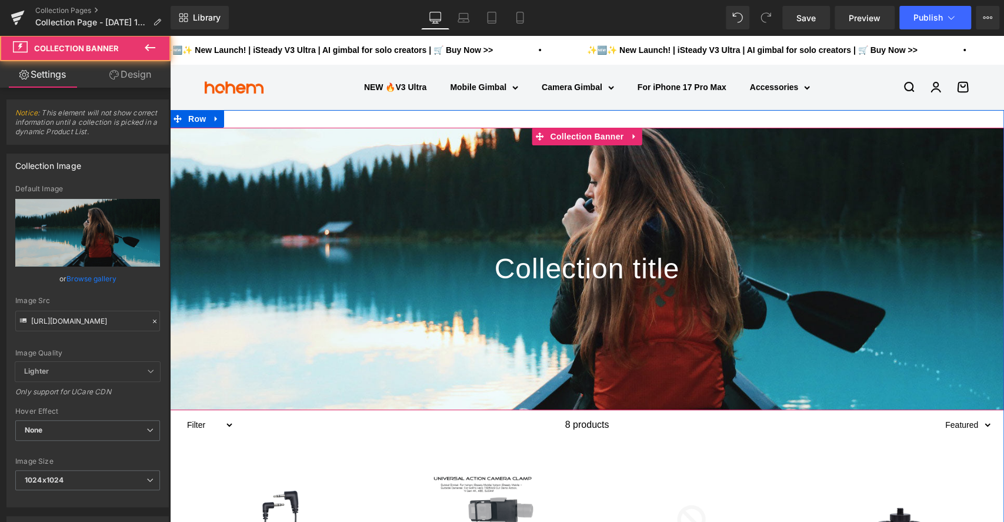
click at [452, 237] on div at bounding box center [587, 269] width 834 height 282
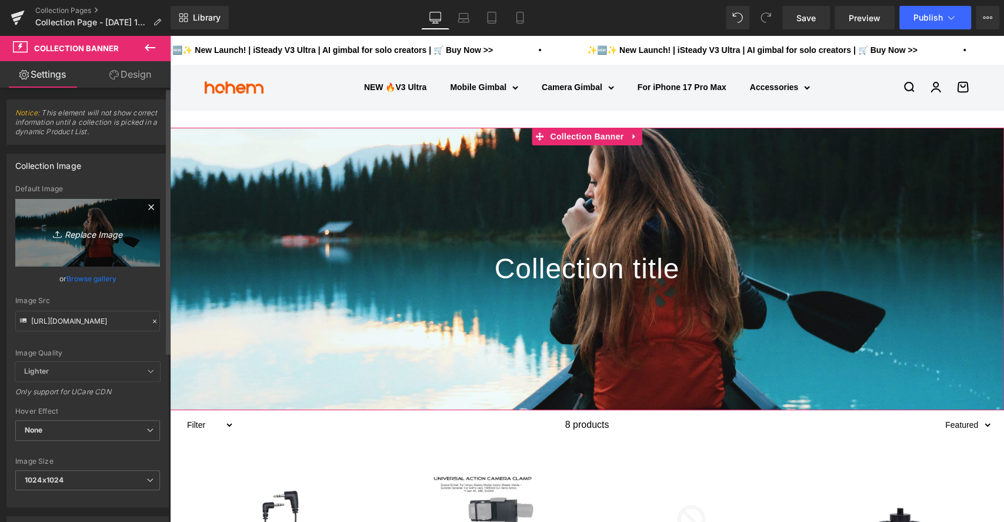
click at [88, 229] on icon "Replace Image" at bounding box center [88, 232] width 94 height 15
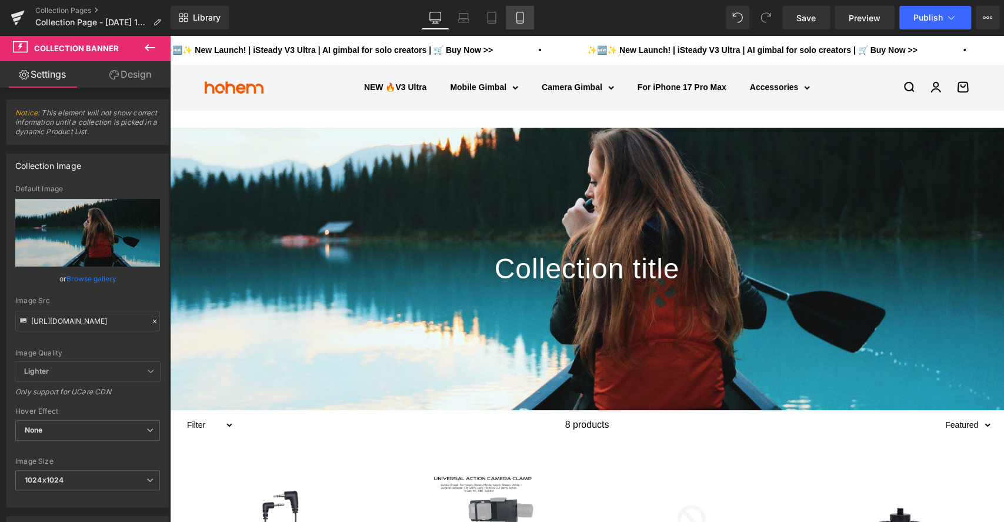
click at [522, 19] on icon at bounding box center [519, 17] width 6 height 11
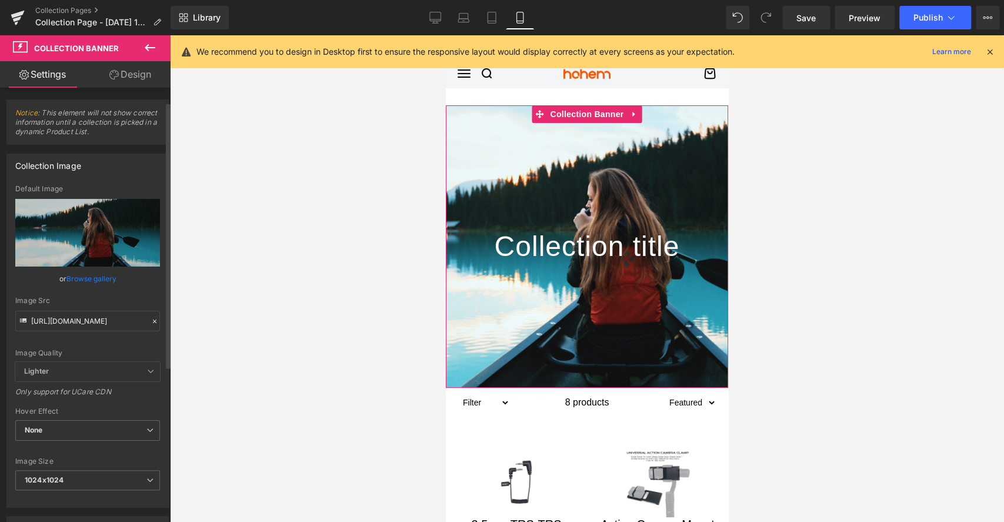
scroll to position [78, 0]
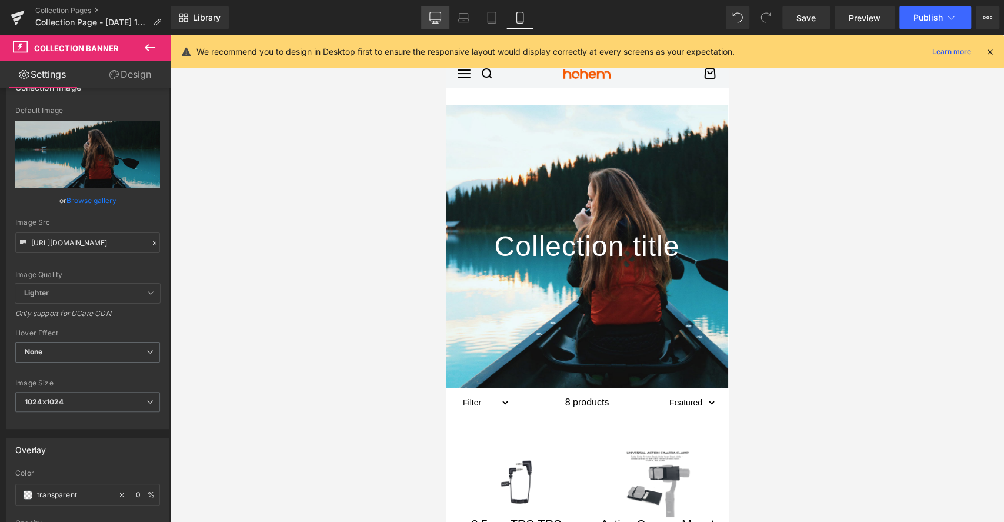
click at [429, 17] on icon at bounding box center [435, 18] width 12 height 12
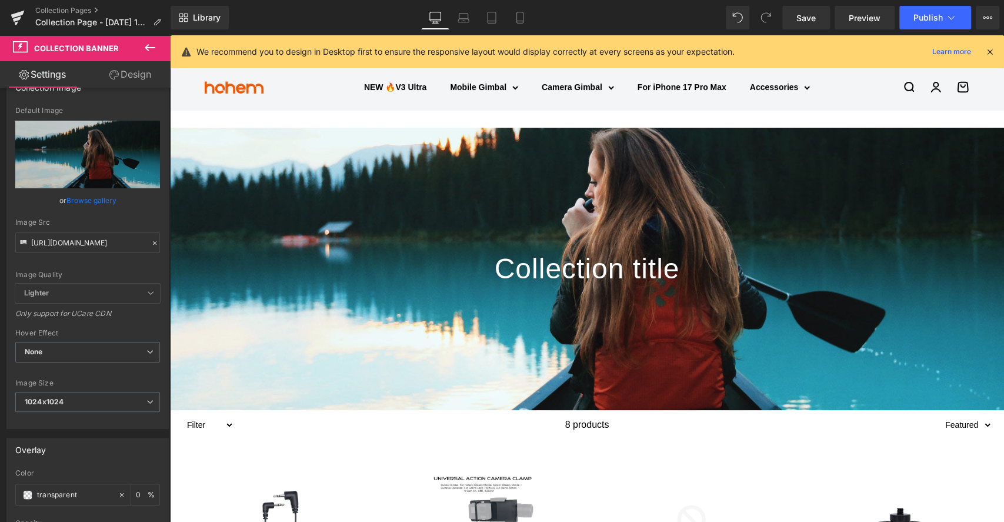
scroll to position [22, 0]
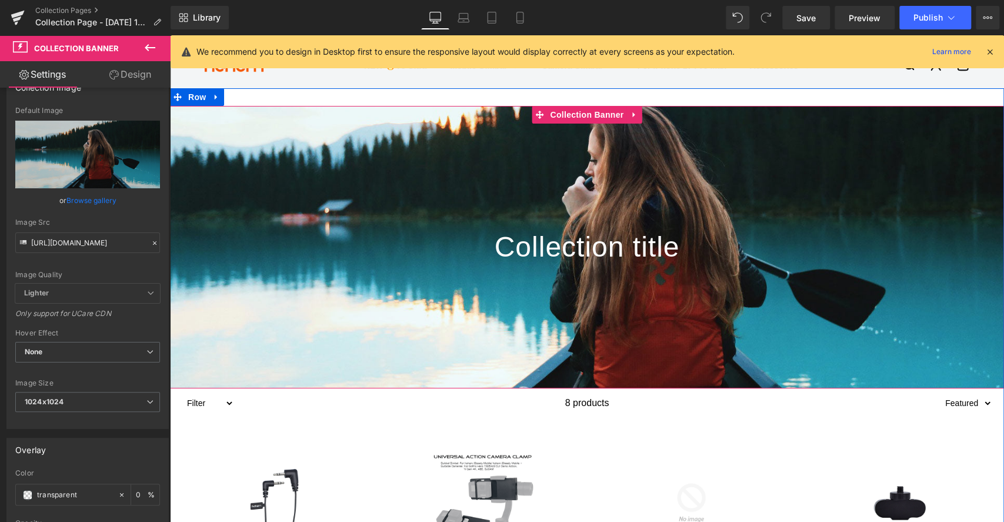
click at [418, 242] on h1 "Collection title" at bounding box center [587, 246] width 834 height 47
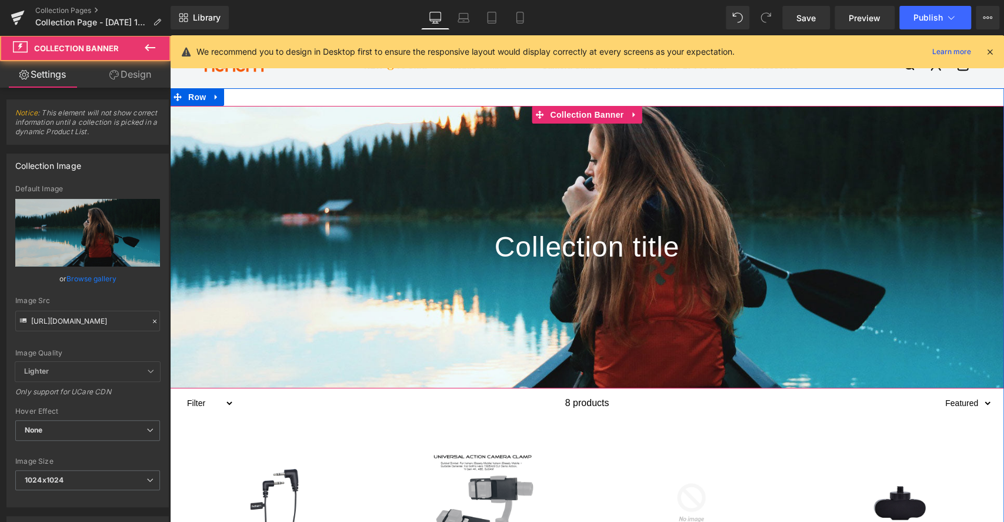
click at [411, 175] on div at bounding box center [587, 247] width 834 height 282
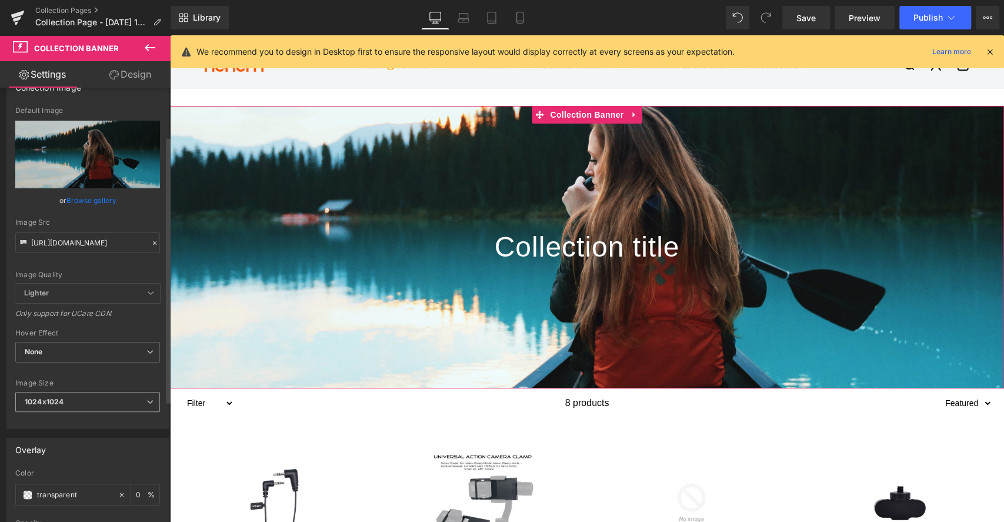
scroll to position [156, 0]
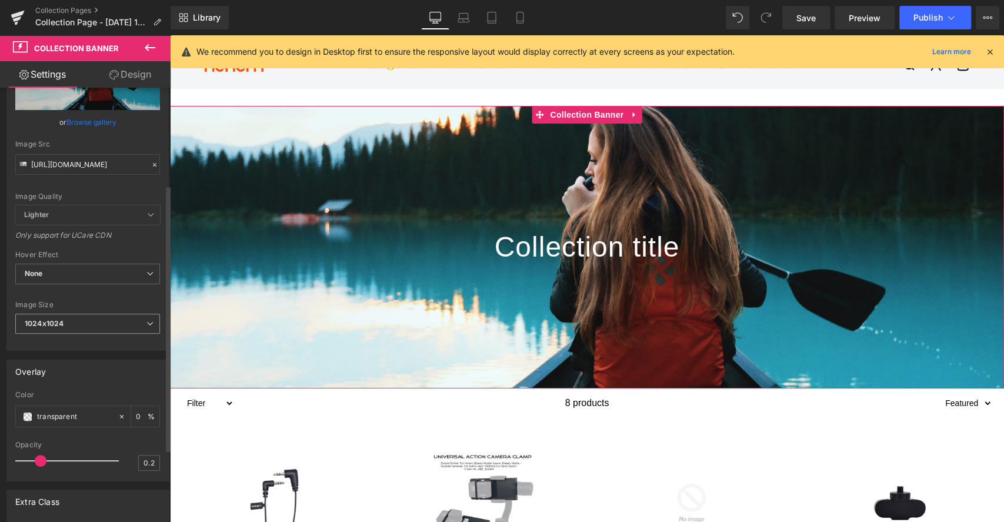
click at [127, 317] on span "1024x1024" at bounding box center [87, 323] width 145 height 21
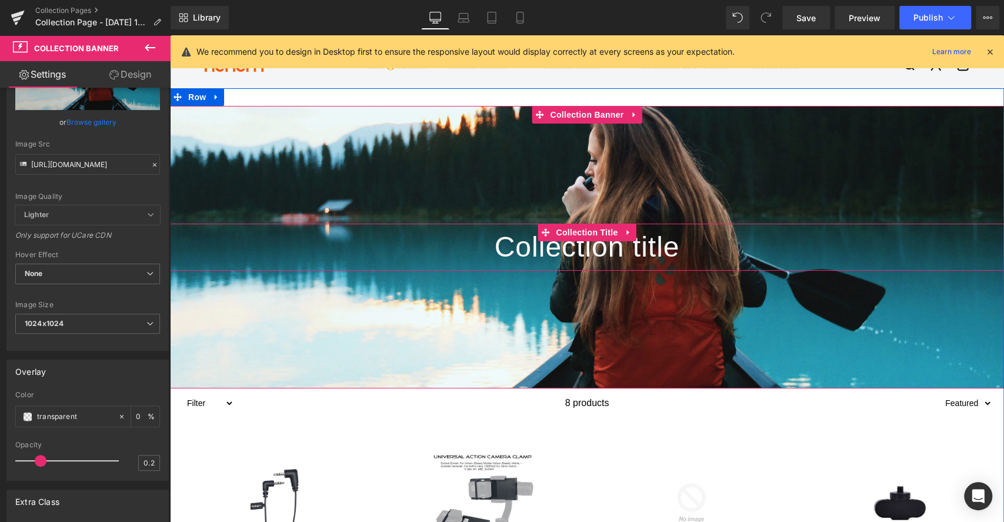
scroll to position [0, 0]
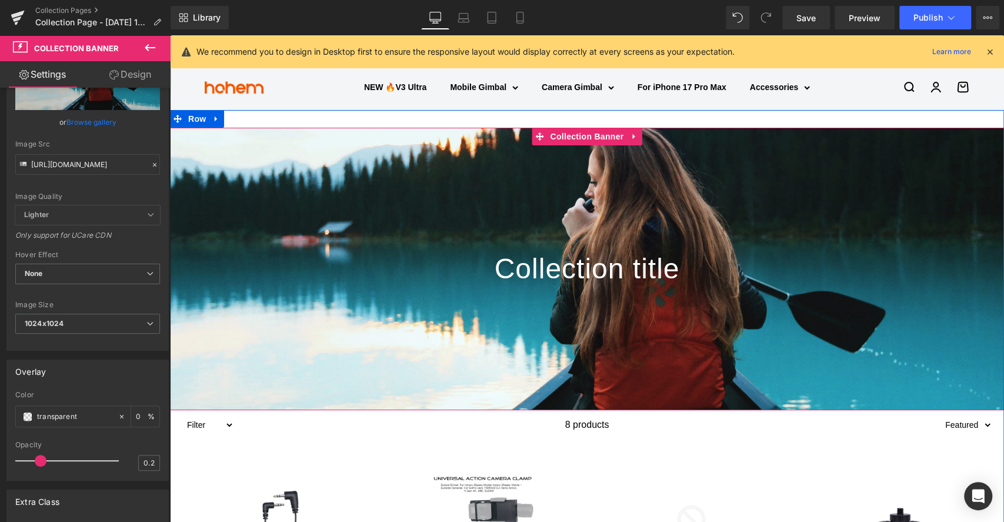
click at [297, 178] on div at bounding box center [587, 269] width 834 height 282
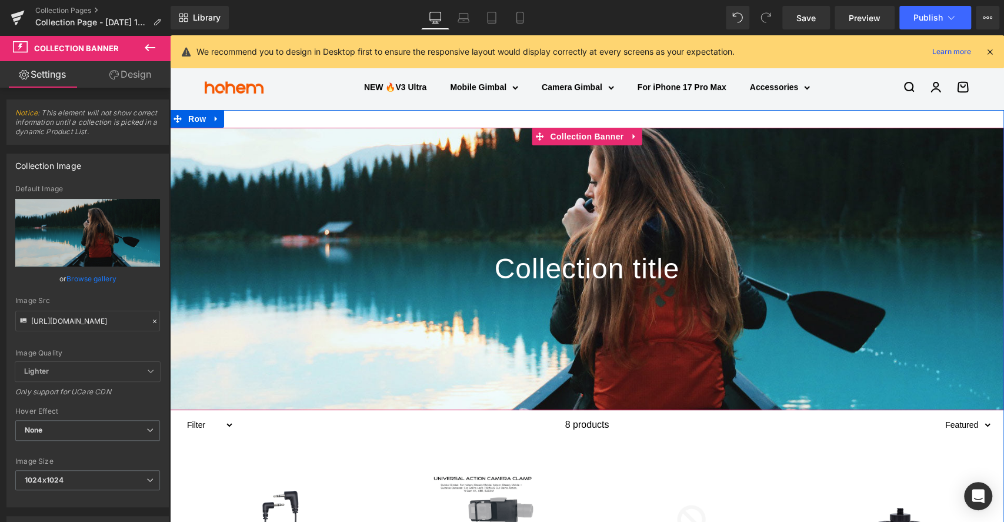
click at [322, 324] on div at bounding box center [587, 269] width 834 height 282
click at [276, 206] on div at bounding box center [587, 269] width 834 height 282
click at [352, 379] on div at bounding box center [587, 269] width 834 height 282
click at [305, 180] on div at bounding box center [587, 269] width 834 height 282
click at [340, 255] on h1 "Collection title" at bounding box center [587, 268] width 834 height 47
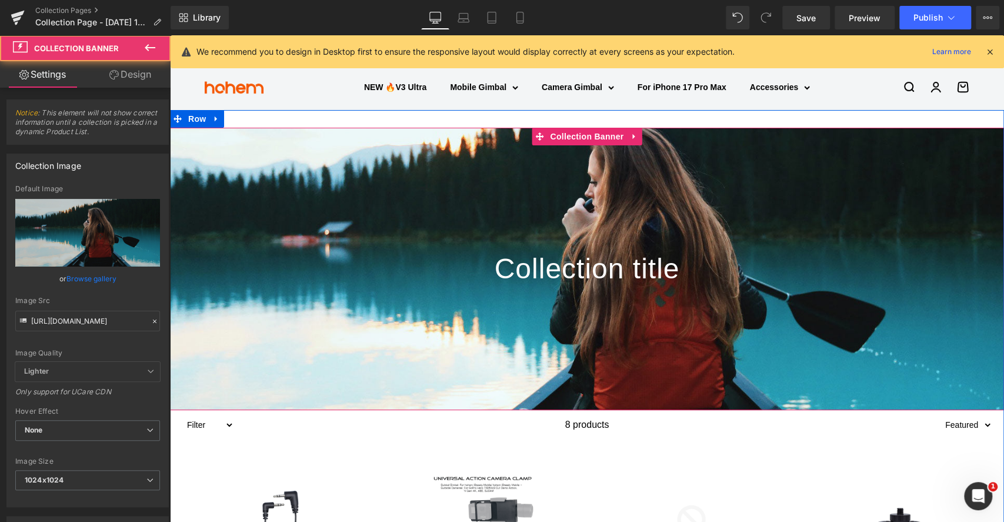
click at [320, 183] on div at bounding box center [587, 269] width 834 height 282
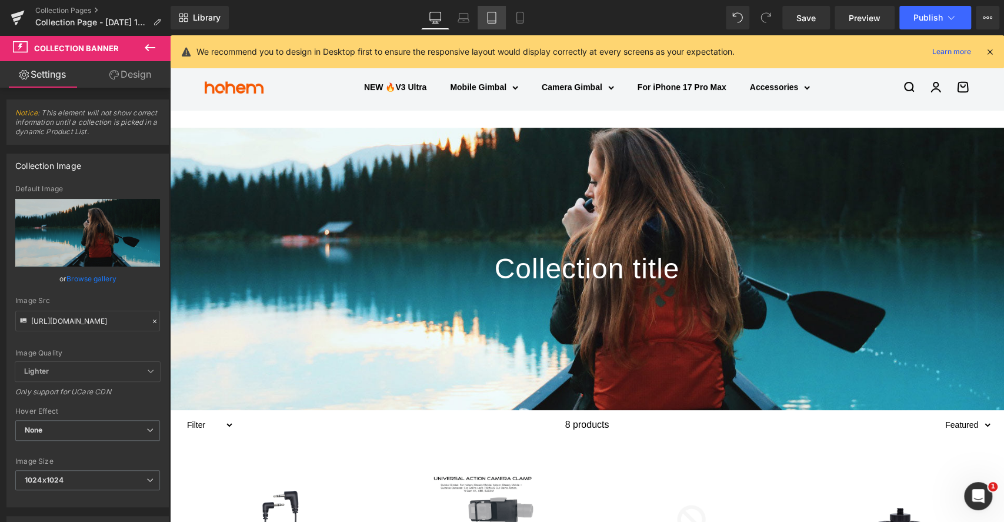
click at [490, 22] on icon at bounding box center [492, 18] width 12 height 12
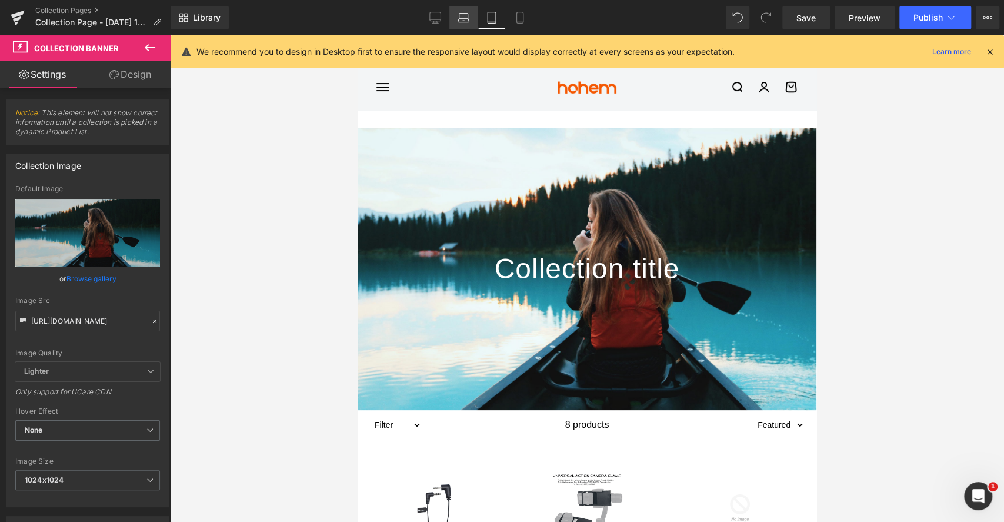
click at [460, 20] on icon at bounding box center [463, 18] width 12 height 12
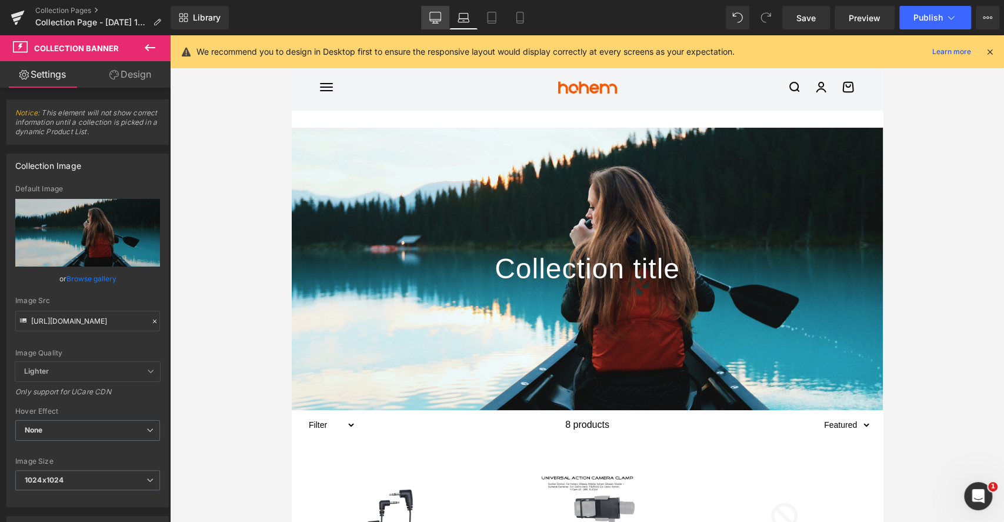
click at [440, 21] on icon at bounding box center [435, 18] width 12 height 12
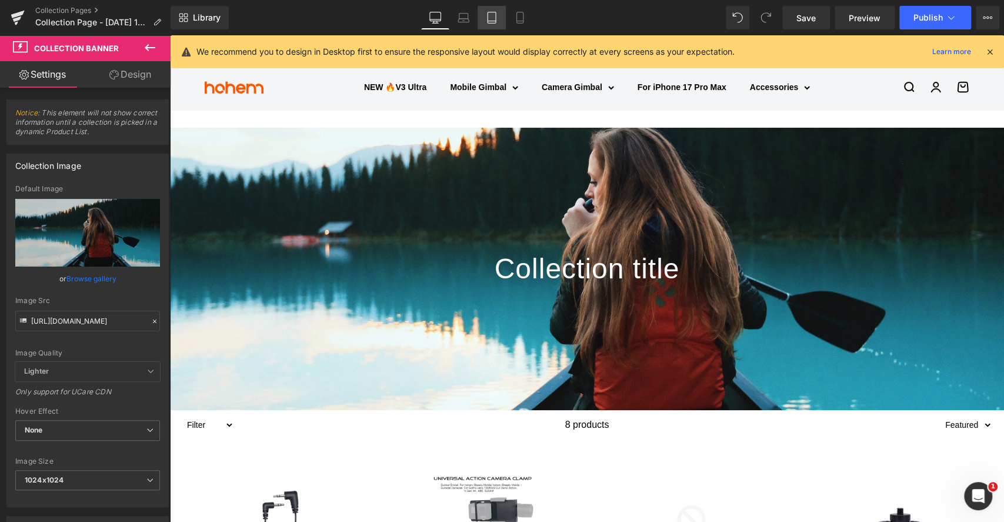
click at [490, 23] on icon at bounding box center [491, 17] width 8 height 11
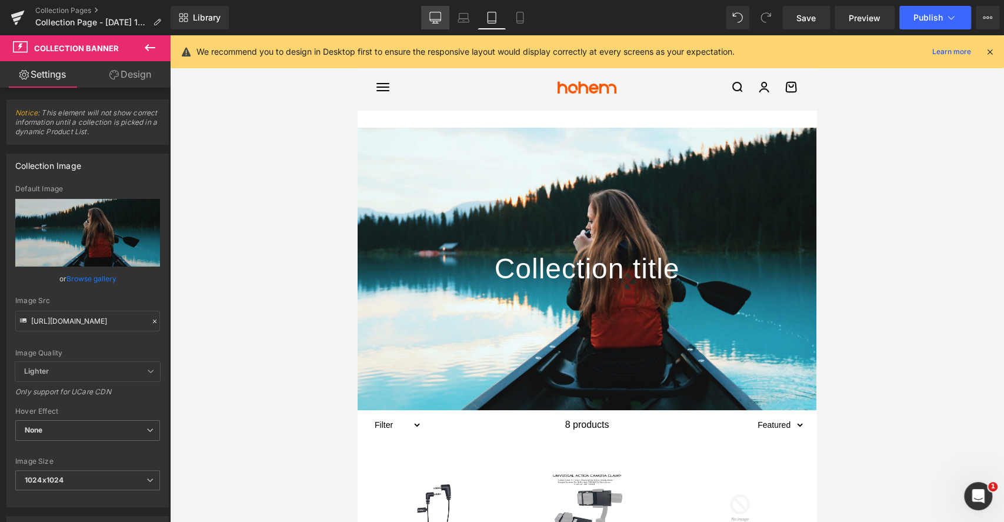
click at [430, 23] on icon at bounding box center [435, 18] width 12 height 12
